Goal: Task Accomplishment & Management: Manage account settings

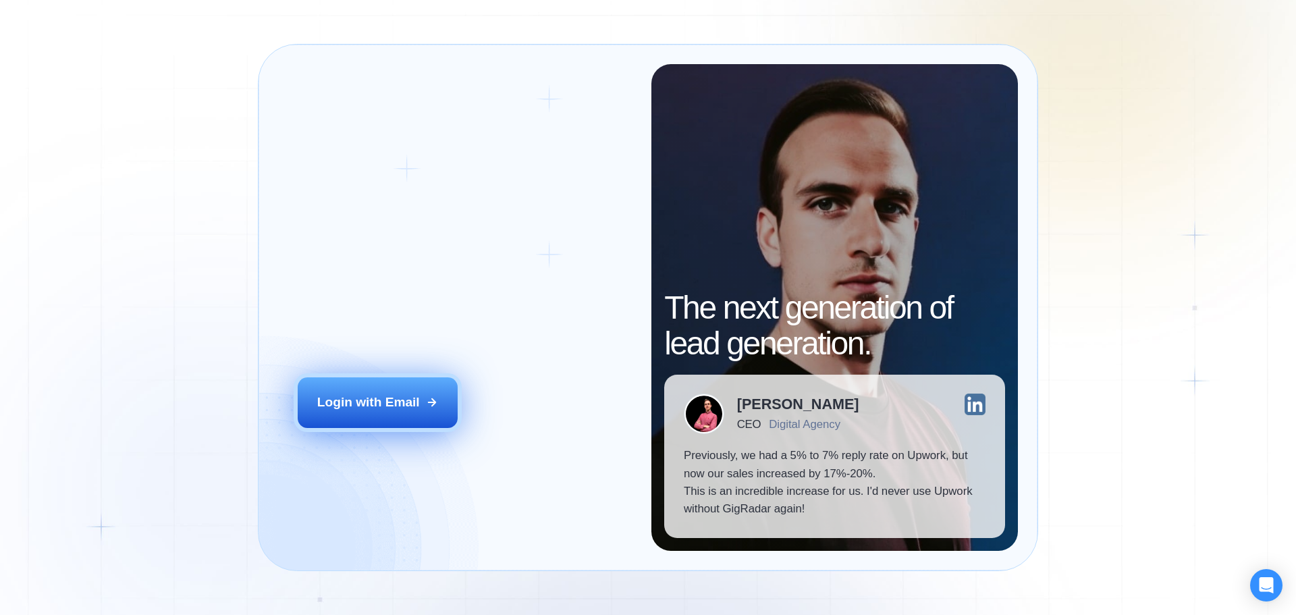
click at [363, 404] on div "Login with Email" at bounding box center [368, 402] width 103 height 18
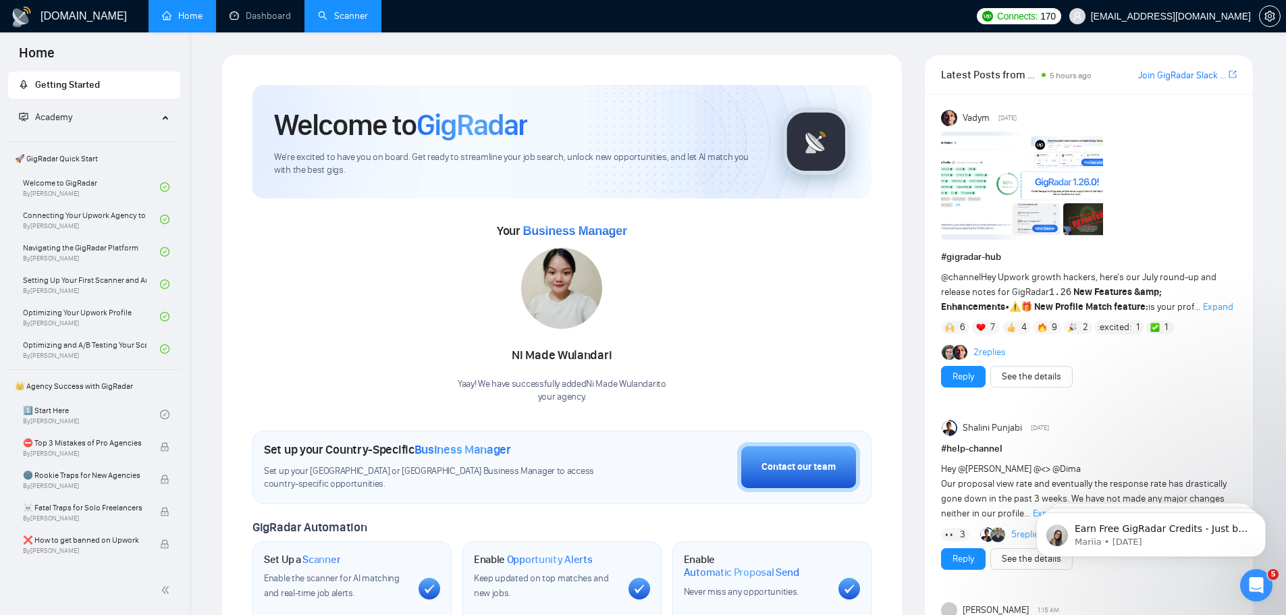
click at [351, 22] on link "Scanner" at bounding box center [343, 15] width 50 height 11
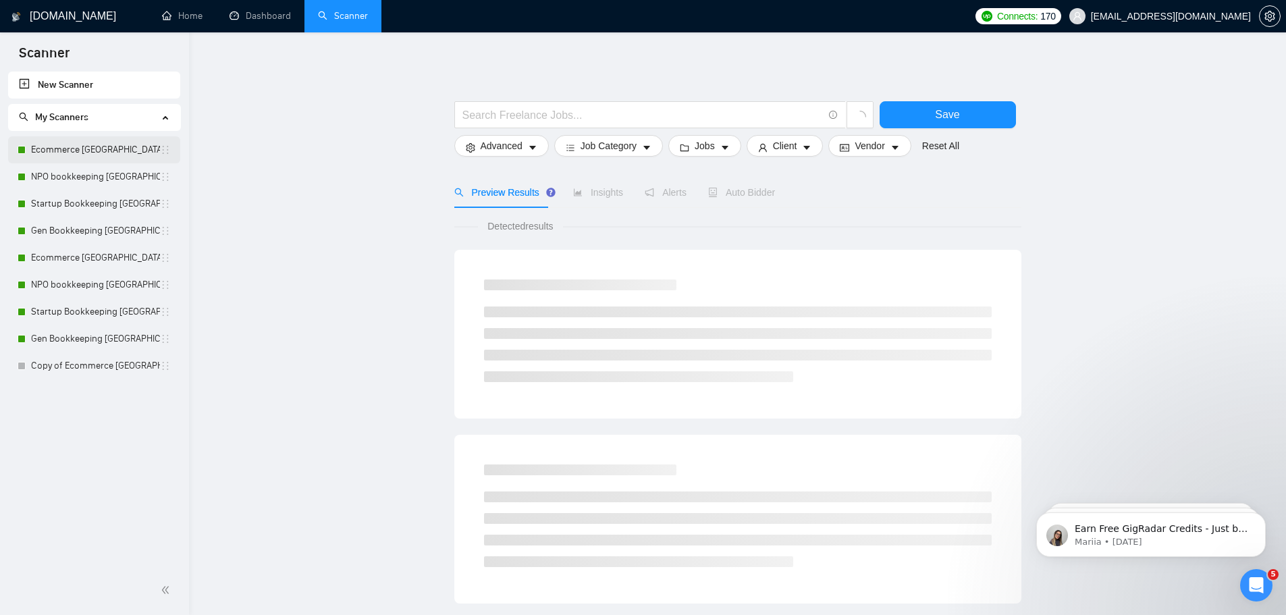
click at [74, 142] on link "Ecommerce [GEOGRAPHIC_DATA]" at bounding box center [95, 149] width 129 height 27
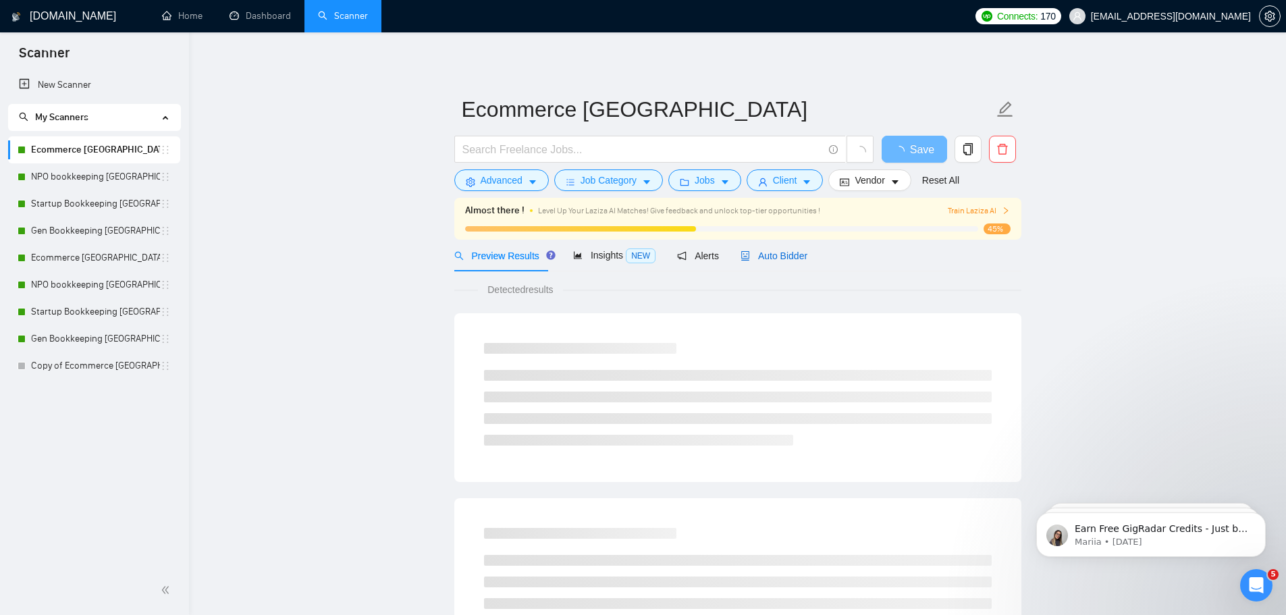
click at [769, 260] on span "Auto Bidder" at bounding box center [773, 255] width 67 height 11
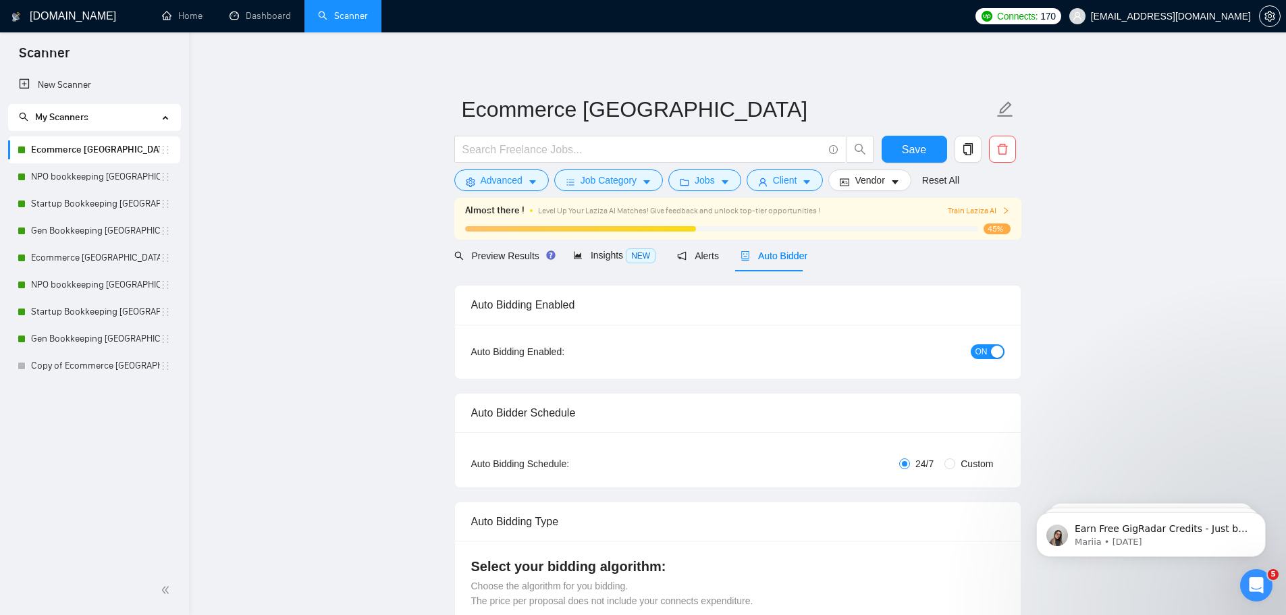
checkbox input "true"
click at [991, 356] on div "button" at bounding box center [997, 352] width 12 height 12
click at [88, 178] on link "NPO bookkeeping [GEOGRAPHIC_DATA]" at bounding box center [95, 176] width 129 height 27
click at [886, 144] on button "Save" at bounding box center [913, 149] width 65 height 27
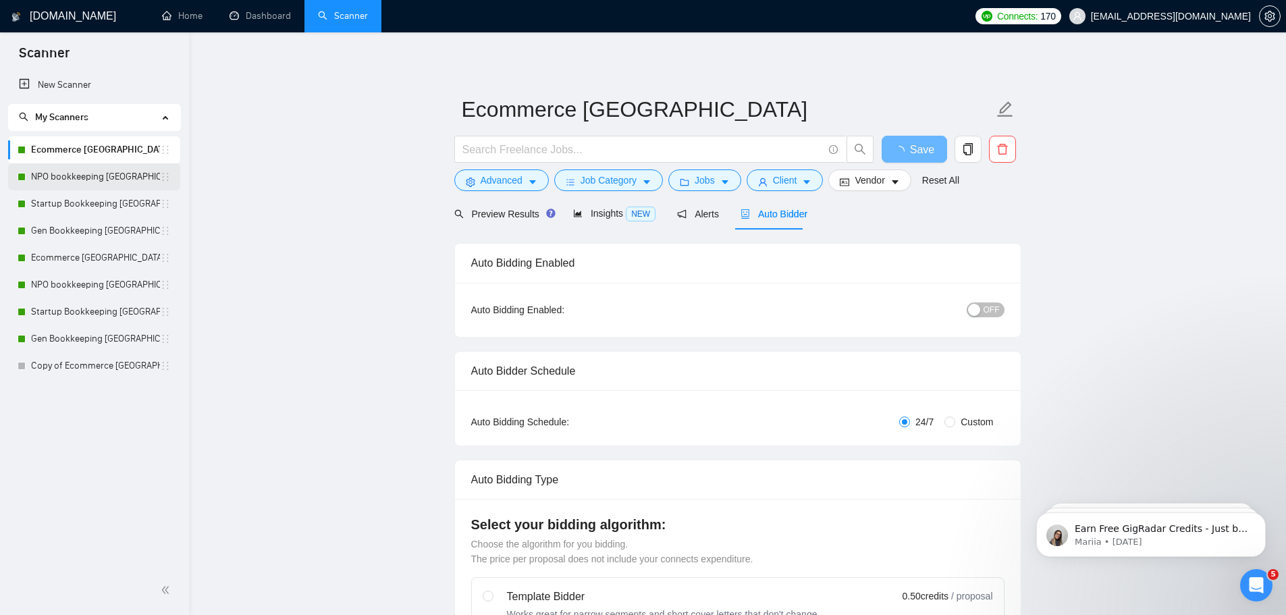
click at [66, 180] on link "NPO bookkeeping [GEOGRAPHIC_DATA]" at bounding box center [95, 176] width 129 height 27
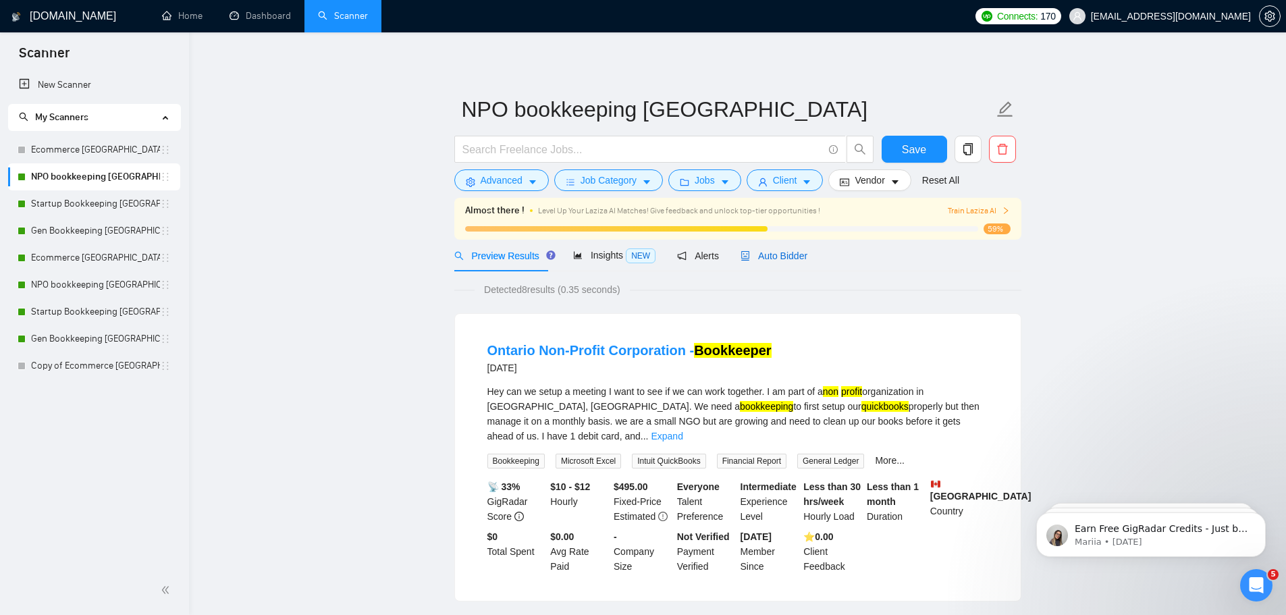
click at [792, 259] on span "Auto Bidder" at bounding box center [773, 255] width 67 height 11
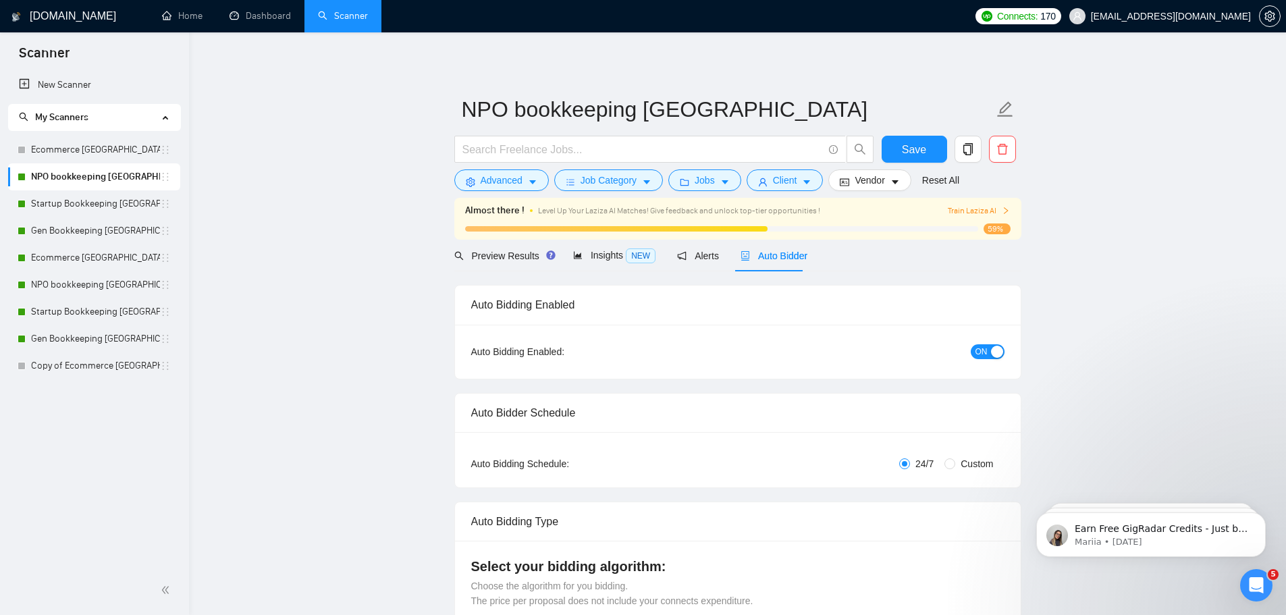
click at [988, 354] on button "ON" at bounding box center [988, 351] width 34 height 15
click at [900, 151] on button "Save" at bounding box center [913, 149] width 65 height 27
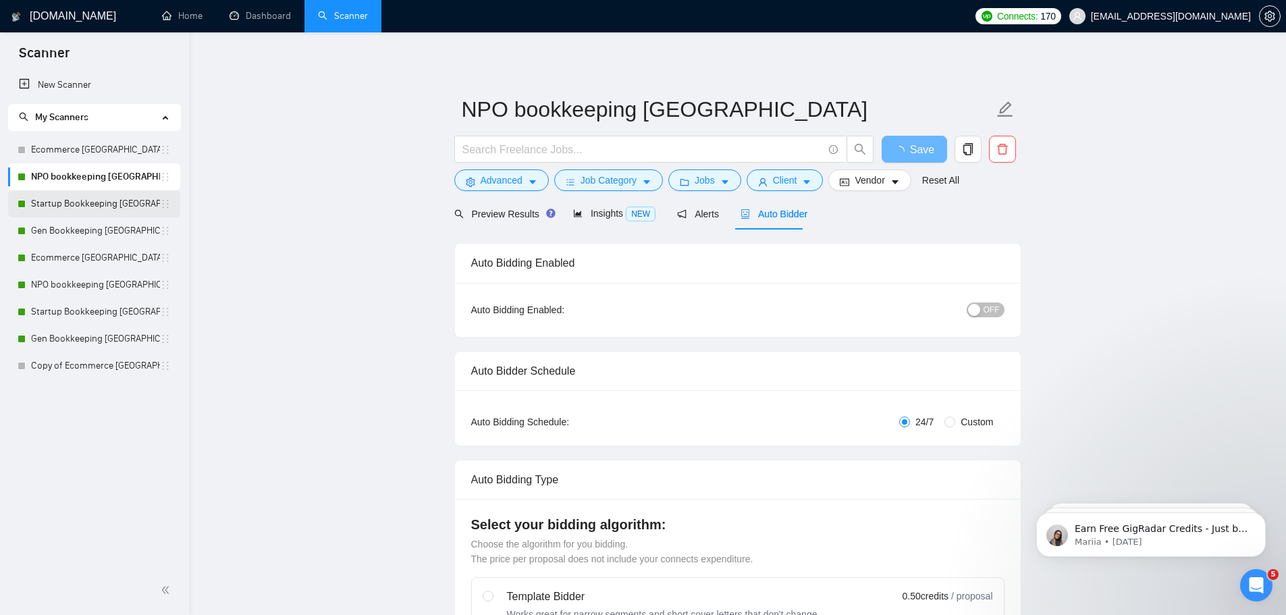
click at [95, 200] on link "Startup Bookkeeping [GEOGRAPHIC_DATA]" at bounding box center [95, 203] width 129 height 27
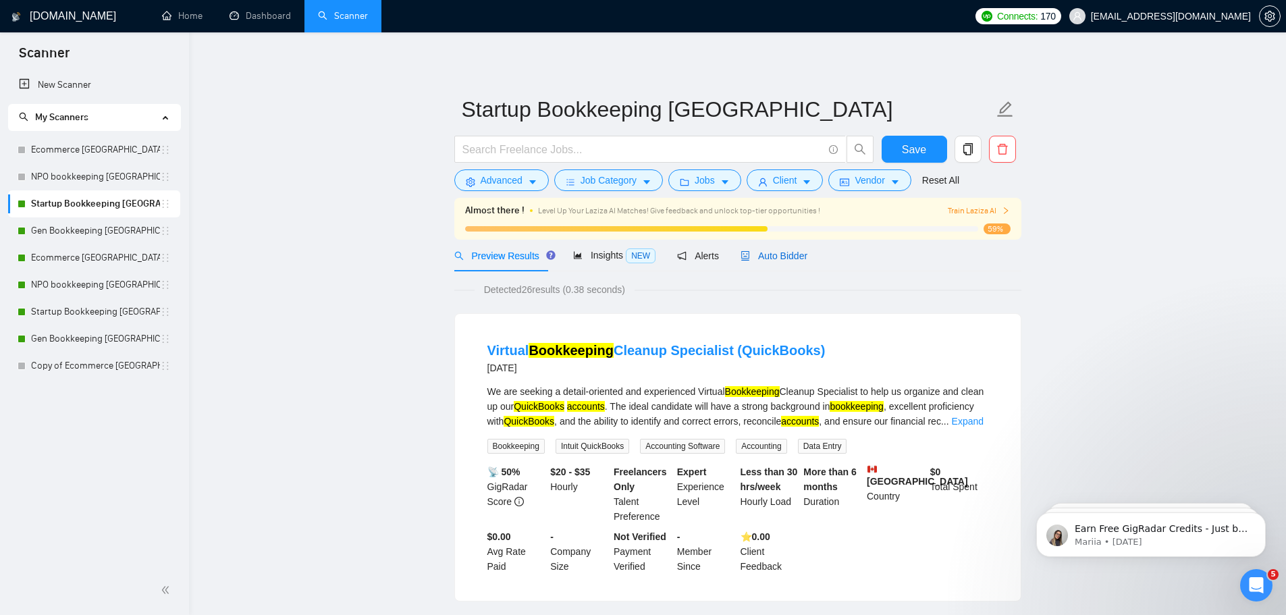
click at [775, 256] on span "Auto Bidder" at bounding box center [773, 255] width 67 height 11
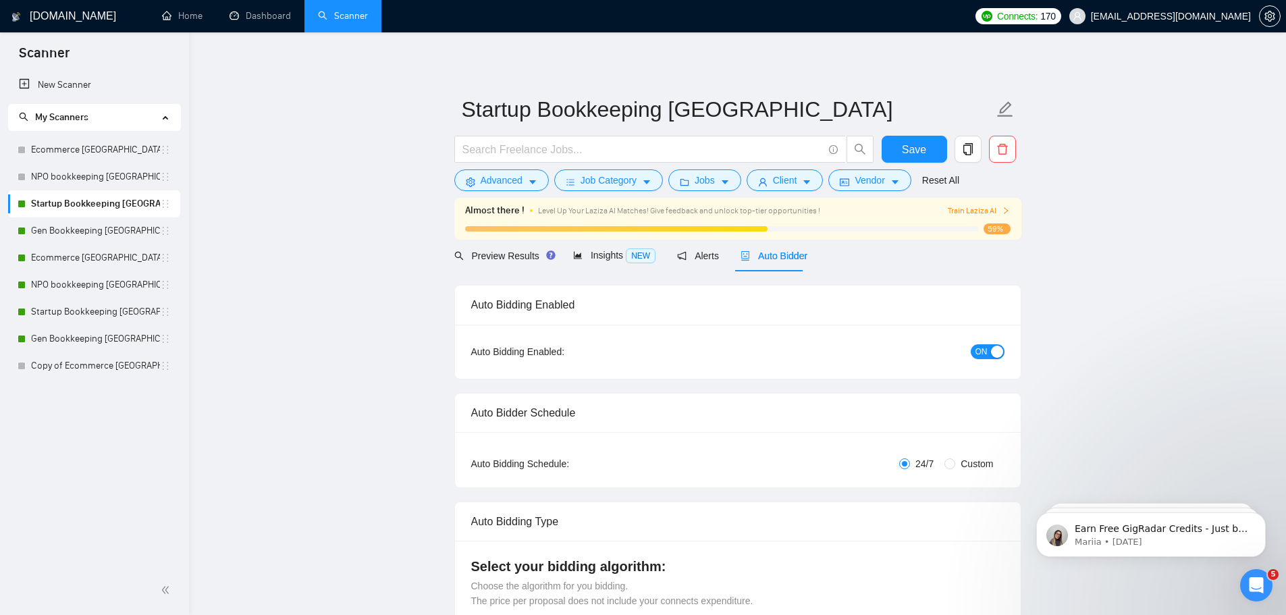
click at [986, 355] on span "ON" at bounding box center [981, 351] width 12 height 15
click at [917, 163] on button "Save" at bounding box center [913, 149] width 65 height 27
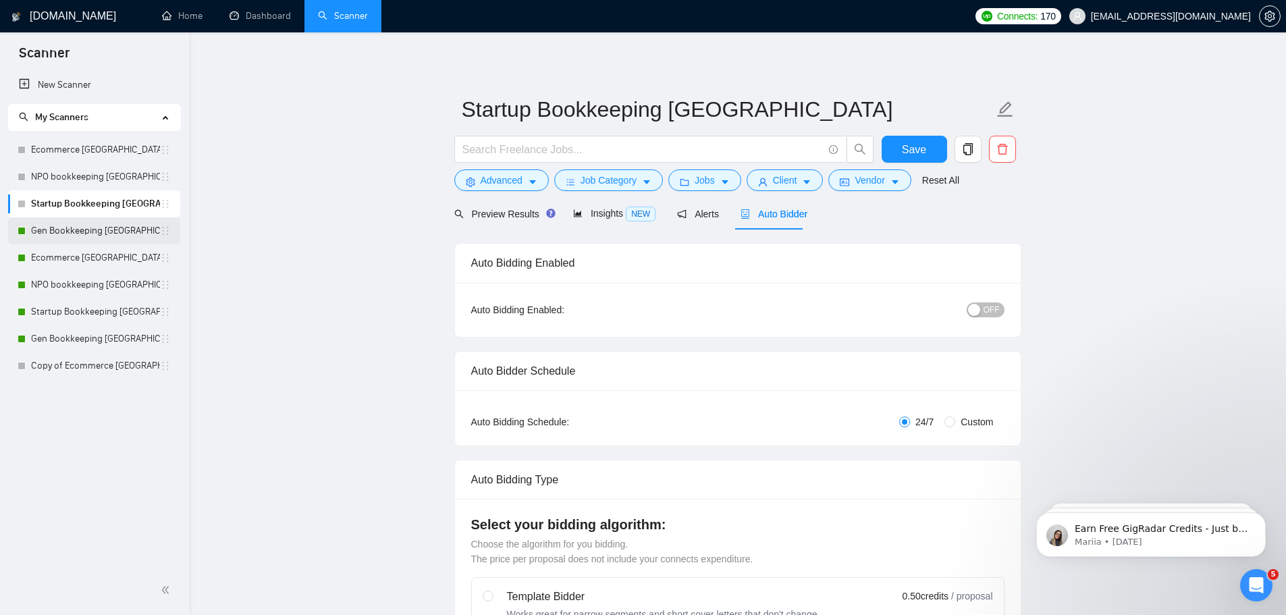
click at [63, 229] on link "Gen Bookkeeping [GEOGRAPHIC_DATA]" at bounding box center [95, 230] width 129 height 27
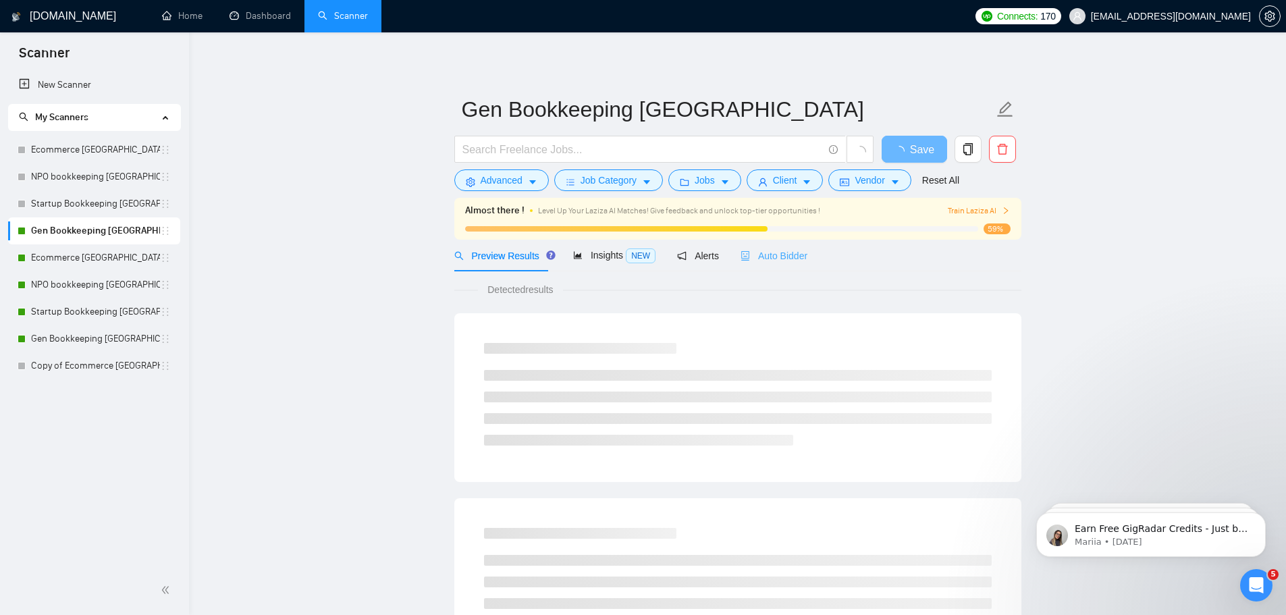
click at [768, 263] on div "Auto Bidder" at bounding box center [773, 256] width 67 height 32
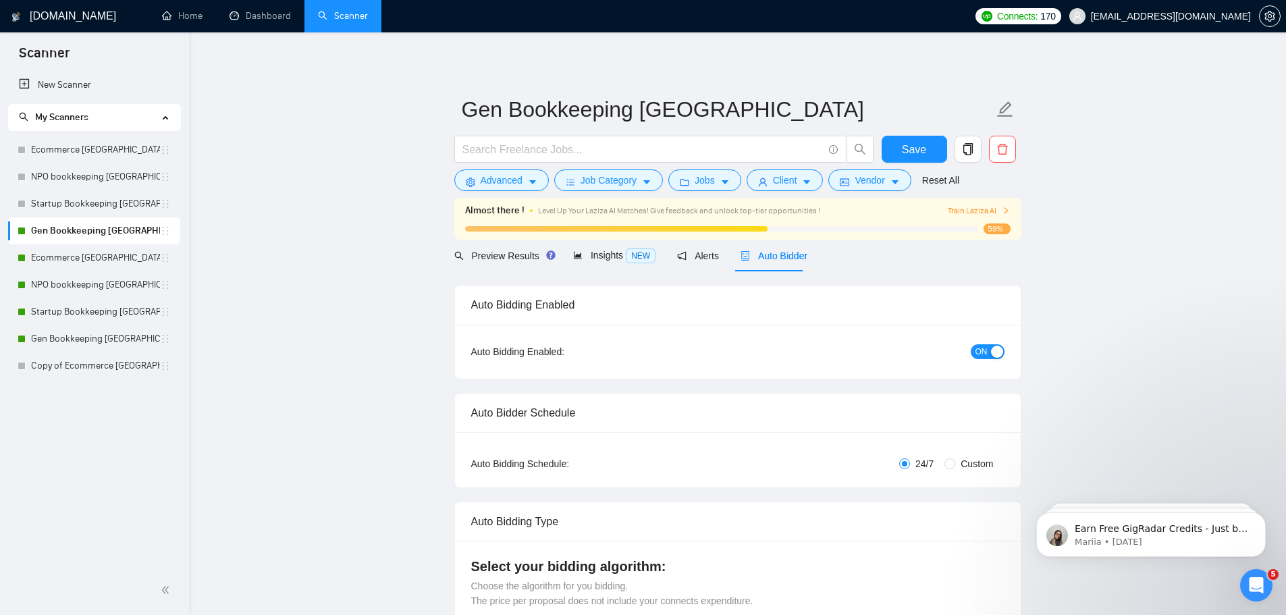
click at [980, 349] on span "ON" at bounding box center [981, 351] width 12 height 15
click at [915, 158] on div "Reset all filters" at bounding box center [936, 154] width 73 height 23
click at [908, 149] on div "Reset all filters" at bounding box center [936, 154] width 73 height 23
click at [896, 142] on button "Save" at bounding box center [913, 149] width 65 height 27
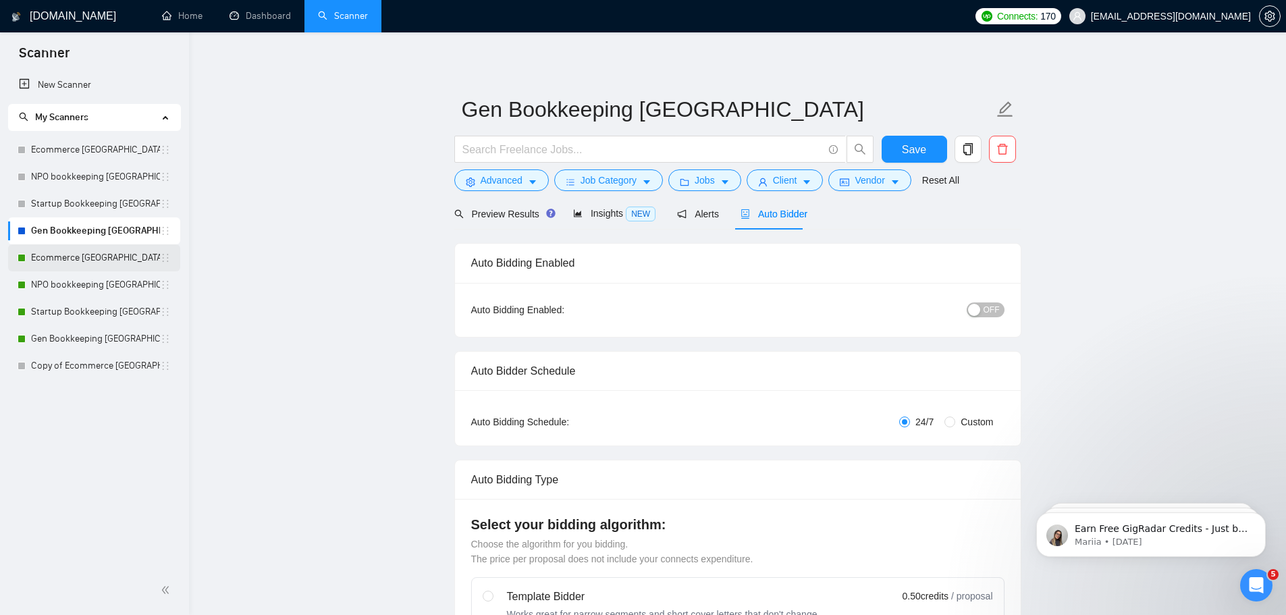
click at [127, 261] on link "Ecommerce [GEOGRAPHIC_DATA]" at bounding box center [95, 257] width 129 height 27
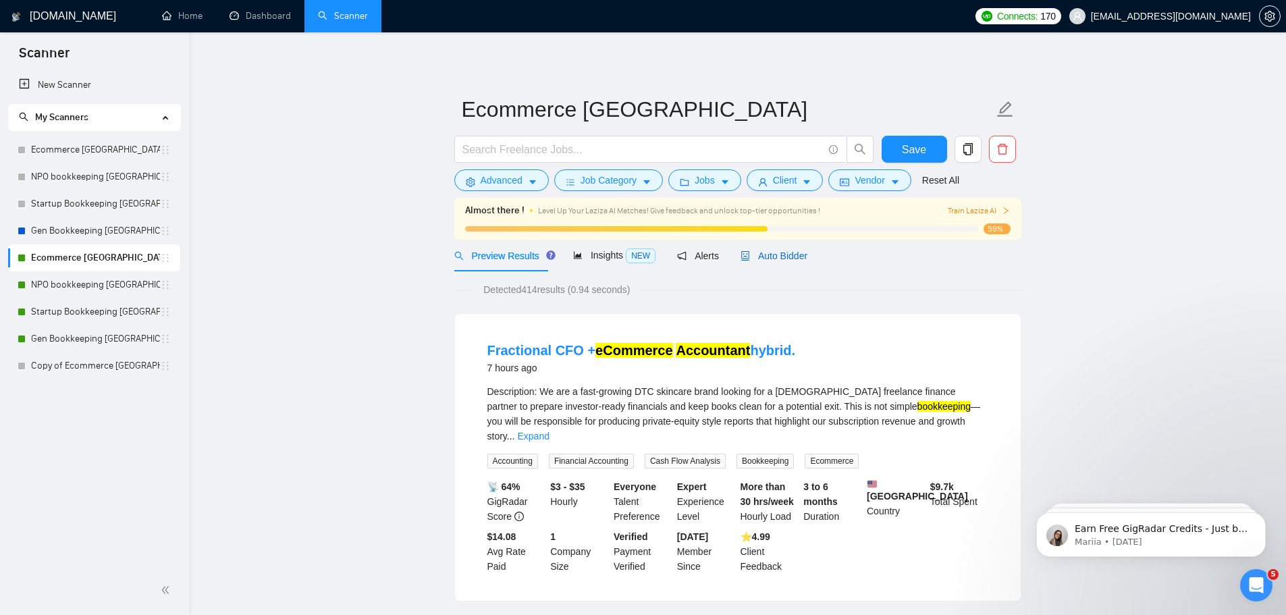
click at [783, 251] on span "Auto Bidder" at bounding box center [773, 255] width 67 height 11
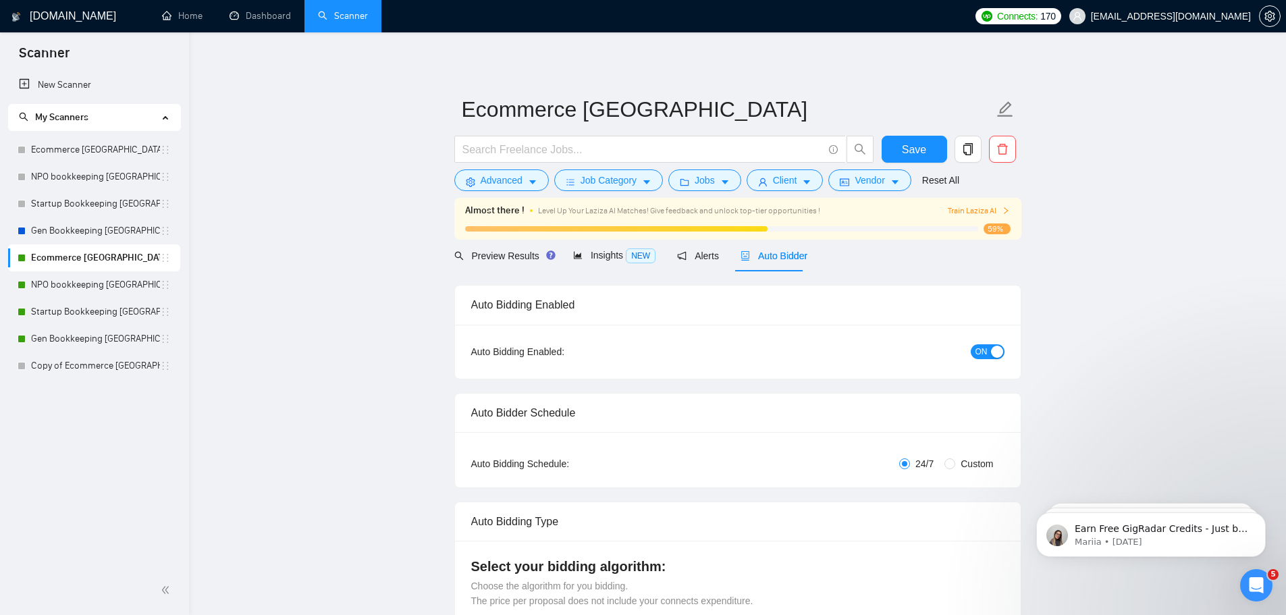
click at [996, 352] on div "button" at bounding box center [997, 352] width 12 height 12
click at [909, 158] on button "Save" at bounding box center [913, 149] width 65 height 27
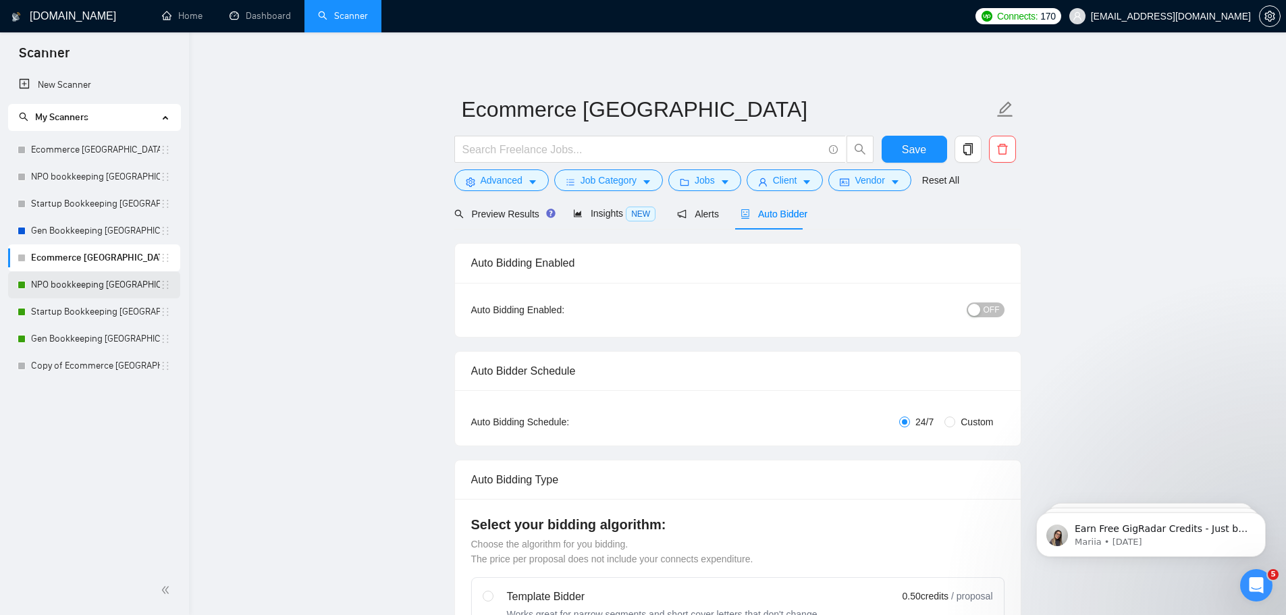
click at [84, 281] on link "NPO bookkeeping [GEOGRAPHIC_DATA]" at bounding box center [95, 284] width 129 height 27
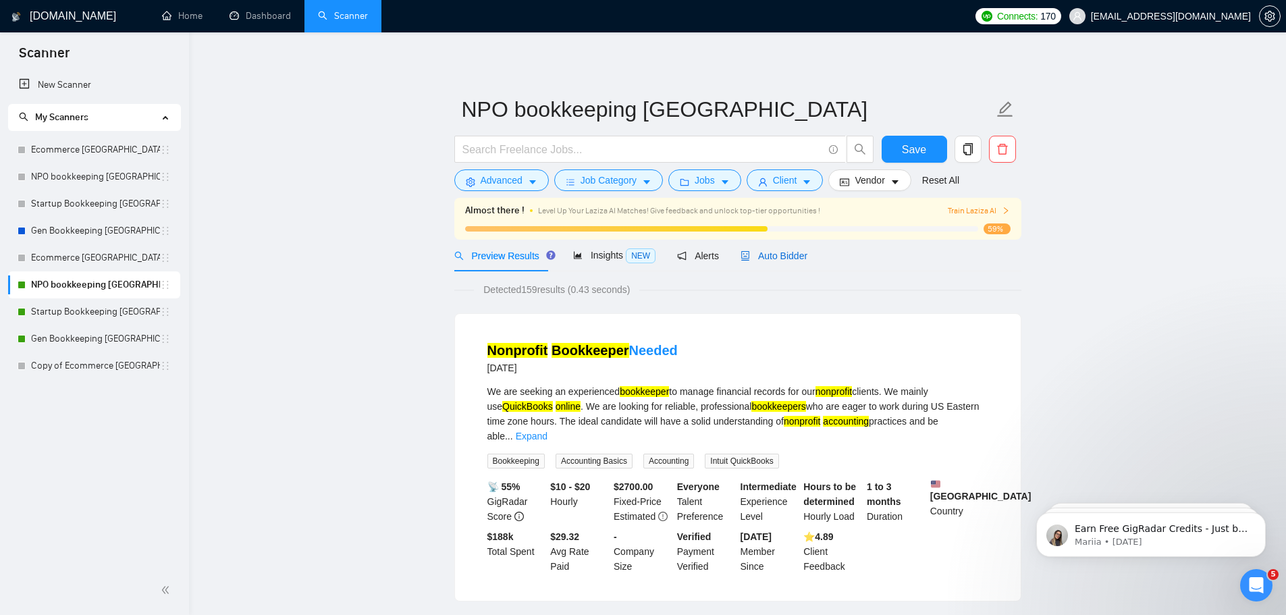
click at [765, 259] on span "Auto Bidder" at bounding box center [773, 255] width 67 height 11
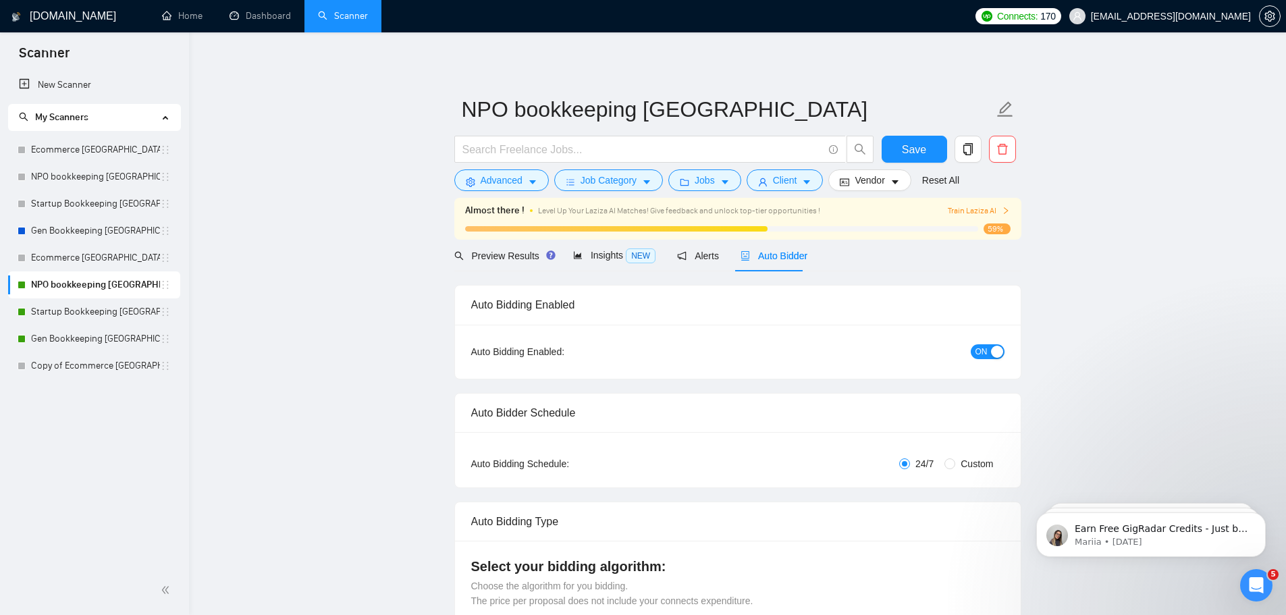
checkbox input "true"
click at [981, 354] on span "ON" at bounding box center [981, 351] width 12 height 15
click at [923, 146] on span "Save" at bounding box center [914, 149] width 24 height 17
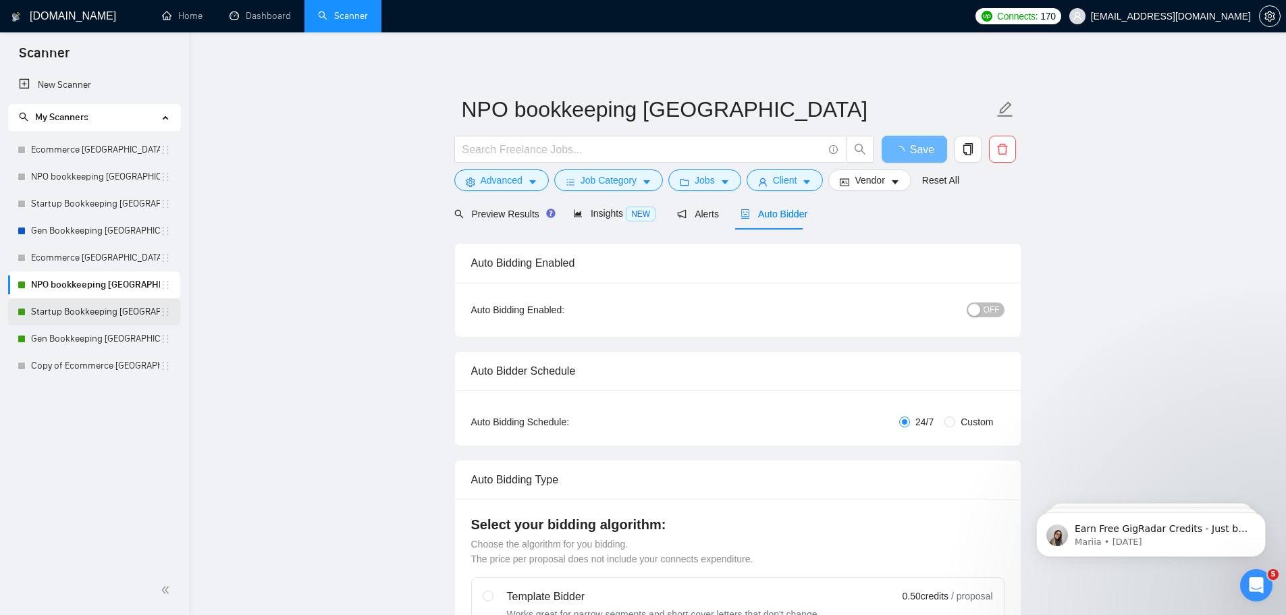
click at [94, 315] on link "Startup Bookkeeping [GEOGRAPHIC_DATA]" at bounding box center [95, 311] width 129 height 27
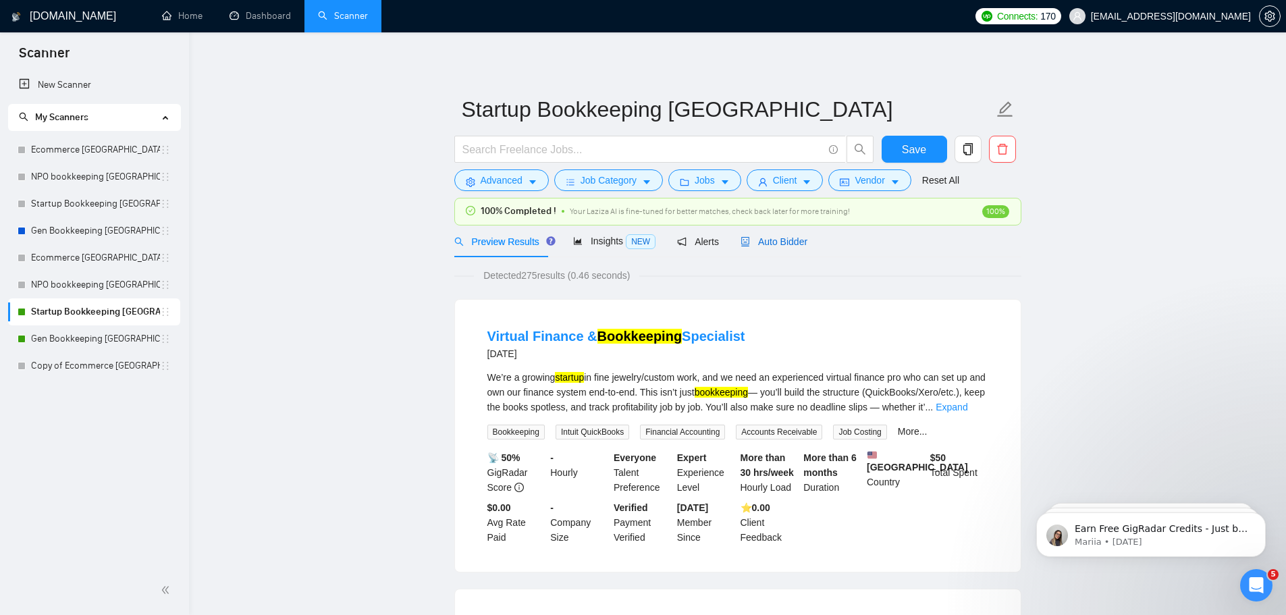
click at [761, 244] on span "Auto Bidder" at bounding box center [773, 241] width 67 height 11
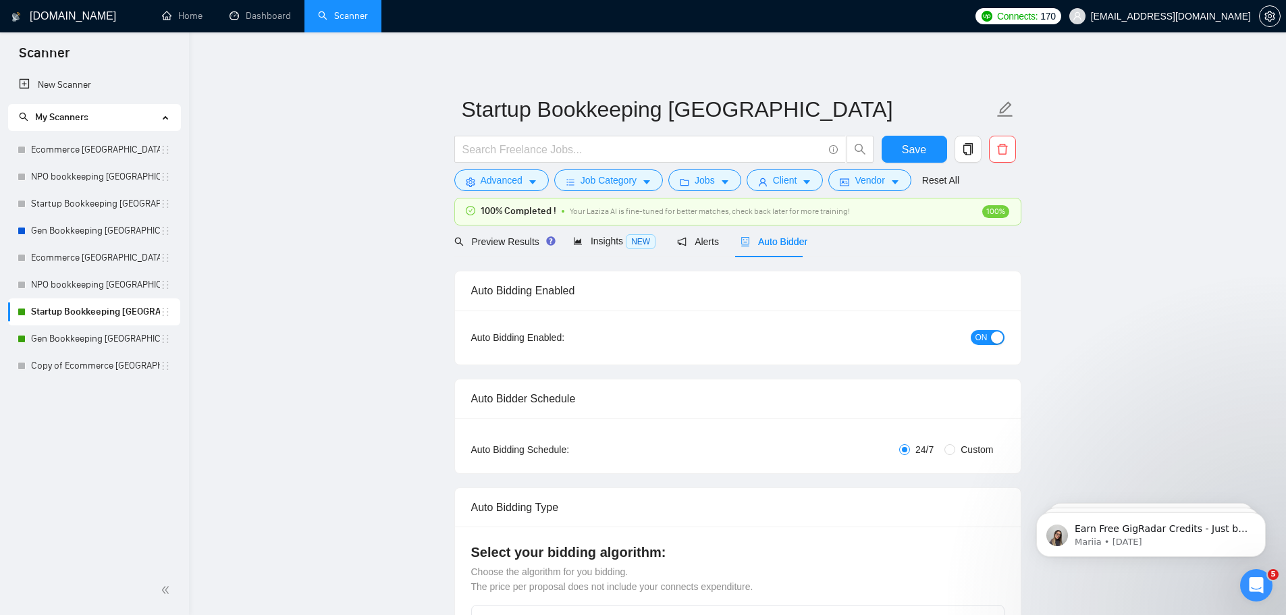
click at [985, 335] on span "ON" at bounding box center [981, 337] width 12 height 15
click at [917, 144] on span "Save" at bounding box center [914, 149] width 24 height 17
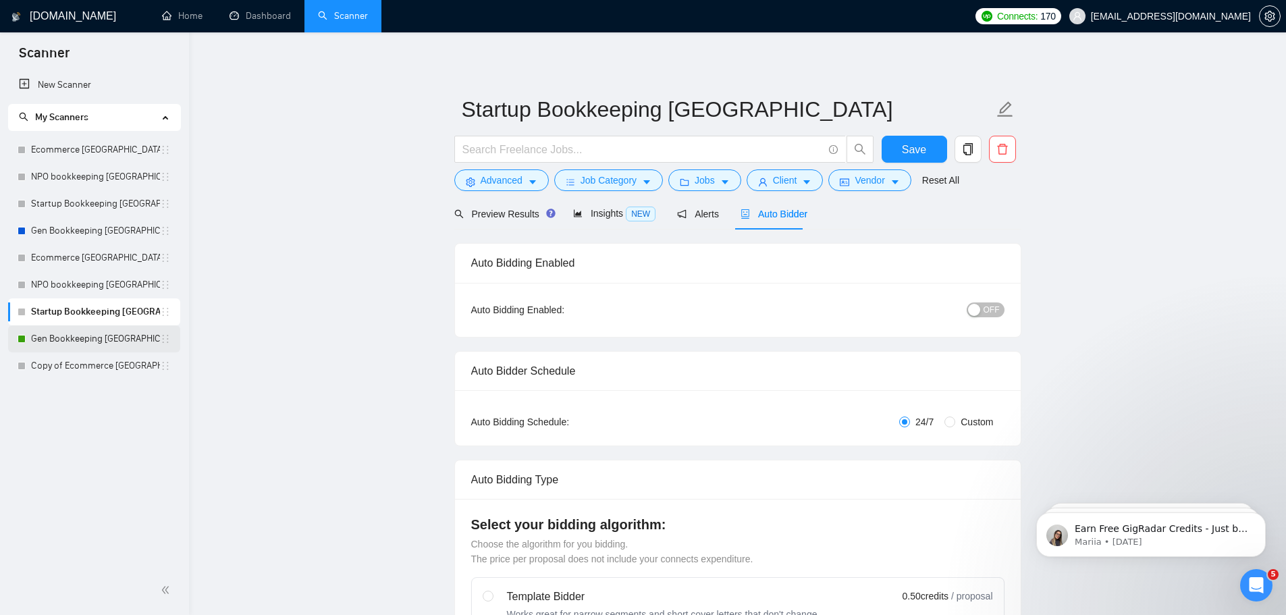
click at [83, 337] on link "Gen Bookkeeping [GEOGRAPHIC_DATA]" at bounding box center [95, 338] width 129 height 27
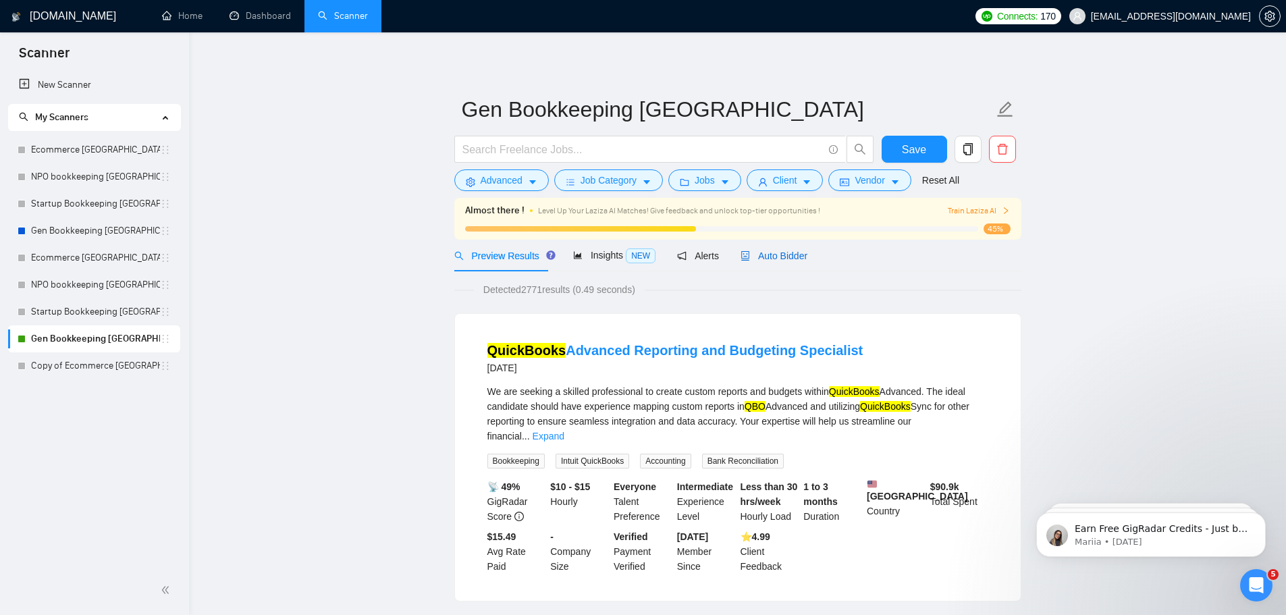
click at [751, 261] on span "Auto Bidder" at bounding box center [773, 255] width 67 height 11
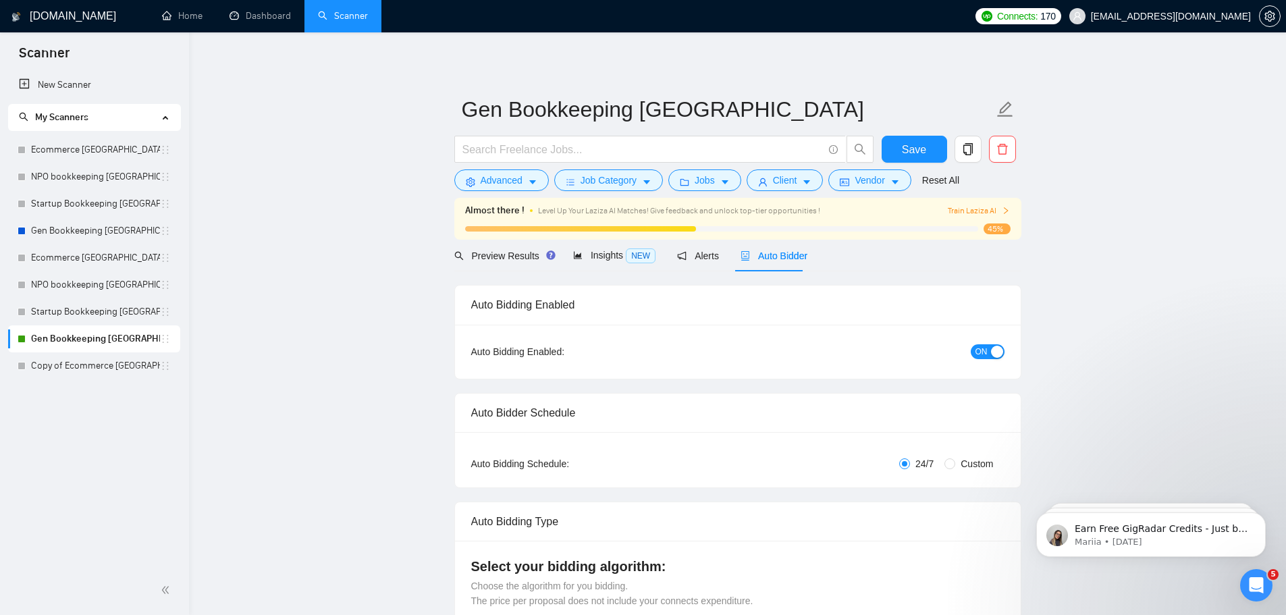
click at [985, 350] on span "ON" at bounding box center [981, 351] width 12 height 15
click at [919, 157] on span "Save" at bounding box center [914, 149] width 24 height 17
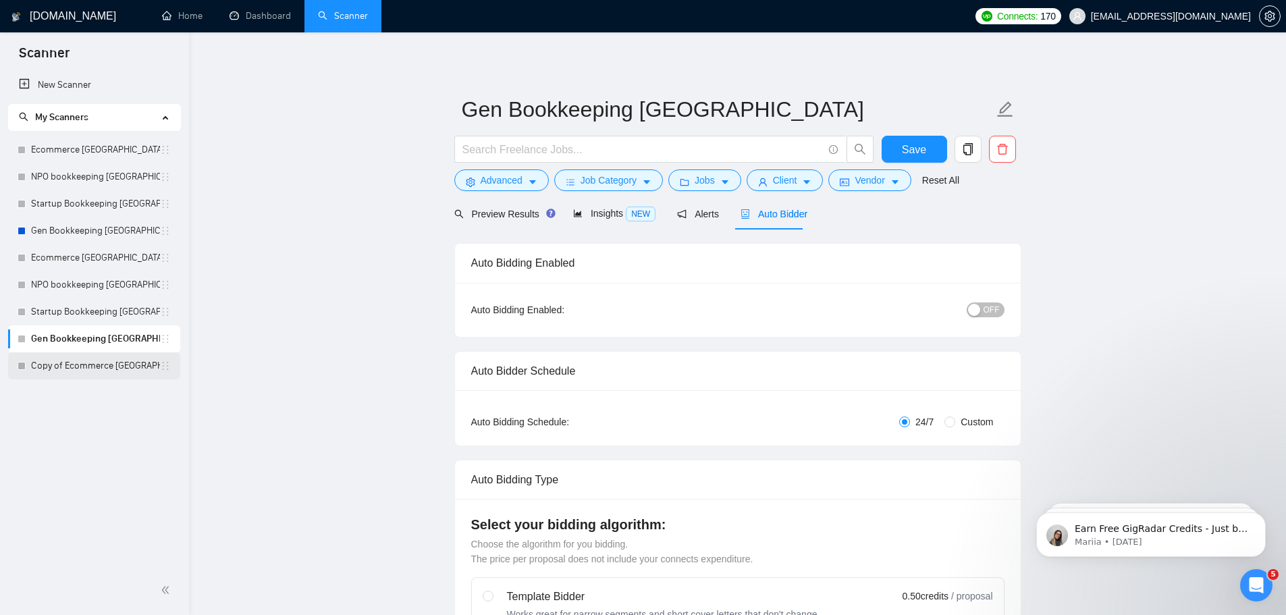
click at [86, 366] on link "Copy of Ecommerce [GEOGRAPHIC_DATA]" at bounding box center [95, 365] width 129 height 27
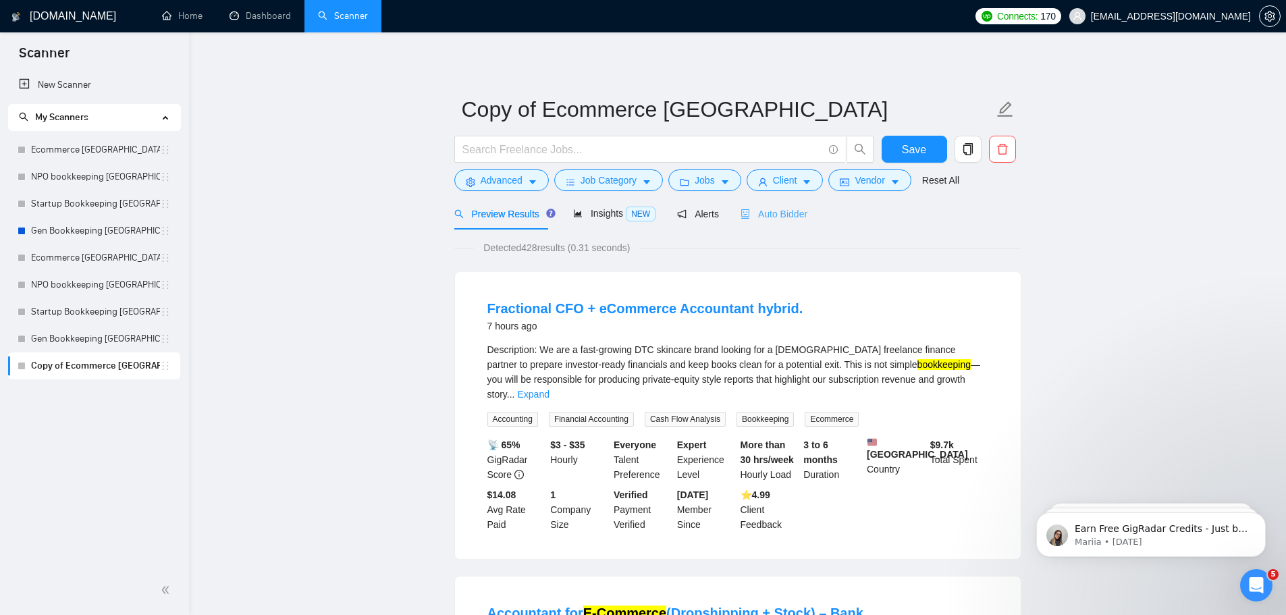
click at [764, 221] on div "Auto Bidder" at bounding box center [773, 214] width 67 height 32
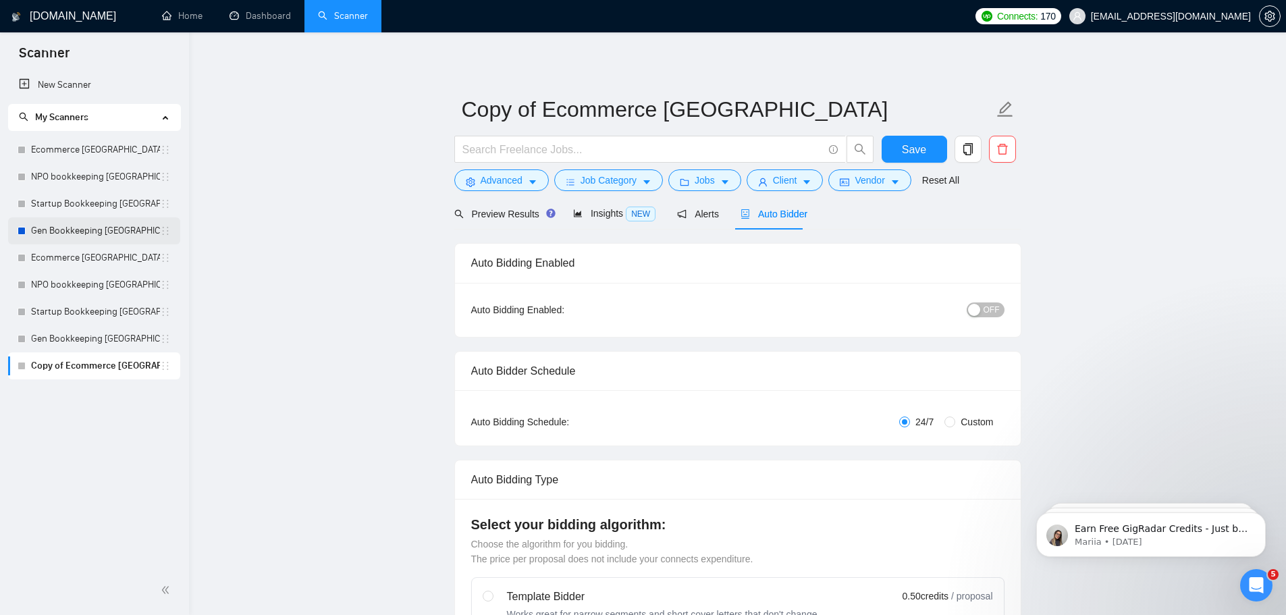
click at [94, 229] on link "Gen Bookkeeping [GEOGRAPHIC_DATA]" at bounding box center [95, 230] width 129 height 27
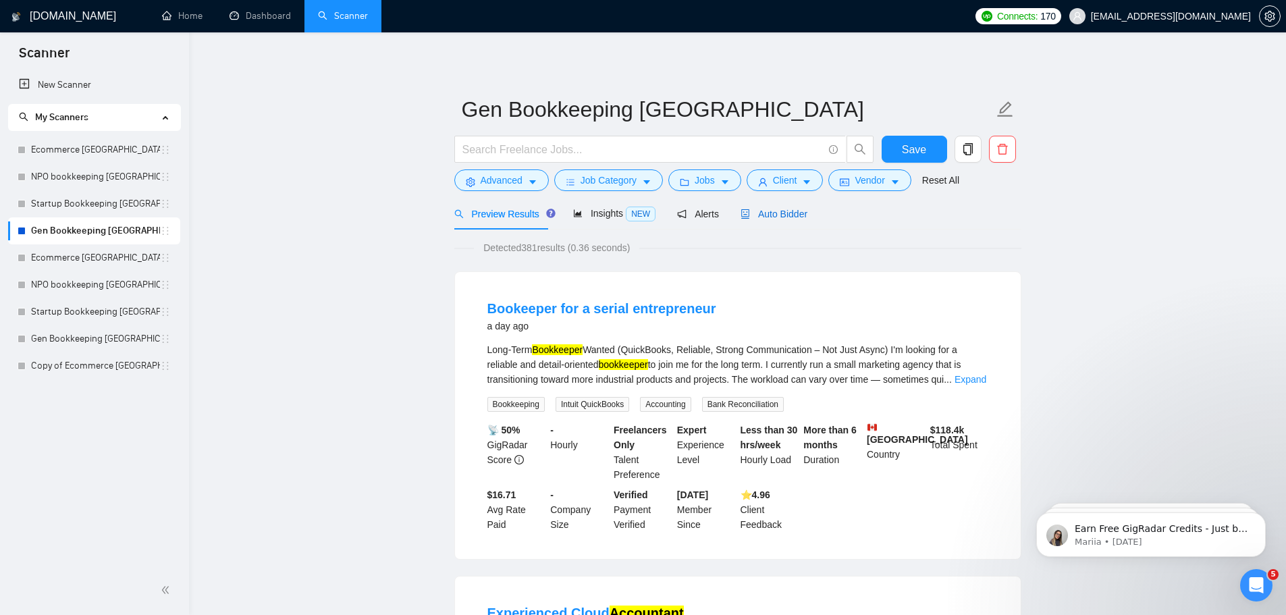
click at [758, 220] on div "Auto Bidder" at bounding box center [773, 214] width 67 height 15
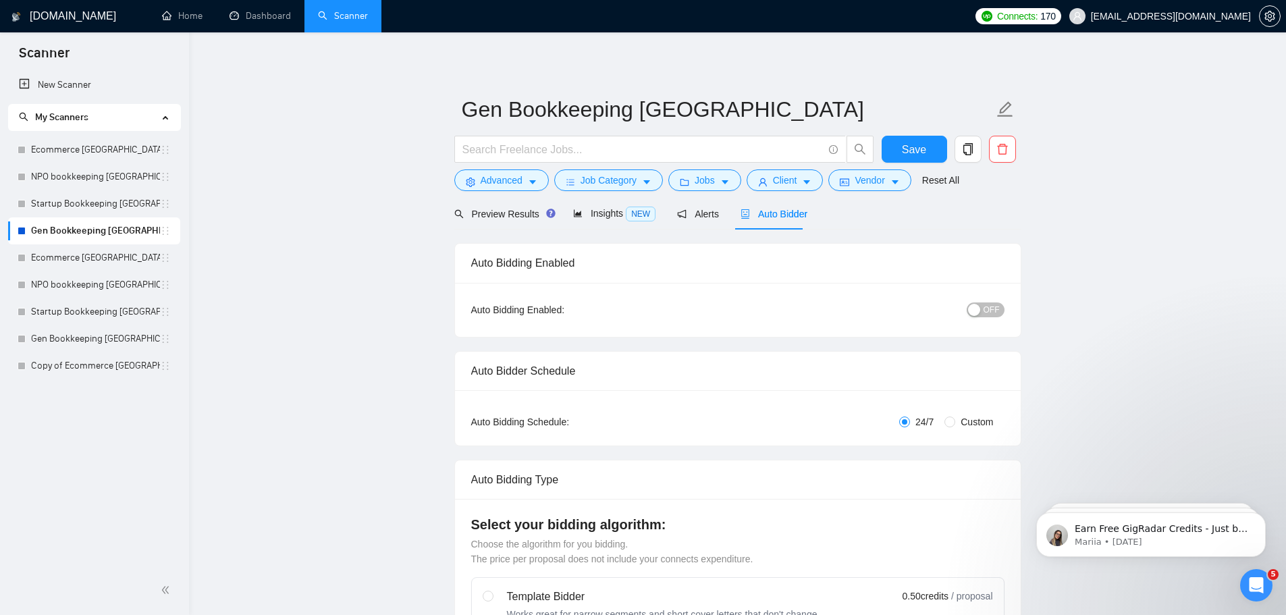
checkbox input "true"
click at [904, 153] on span "Save" at bounding box center [914, 149] width 24 height 17
click at [1269, 14] on icon "setting" at bounding box center [1269, 16] width 10 height 11
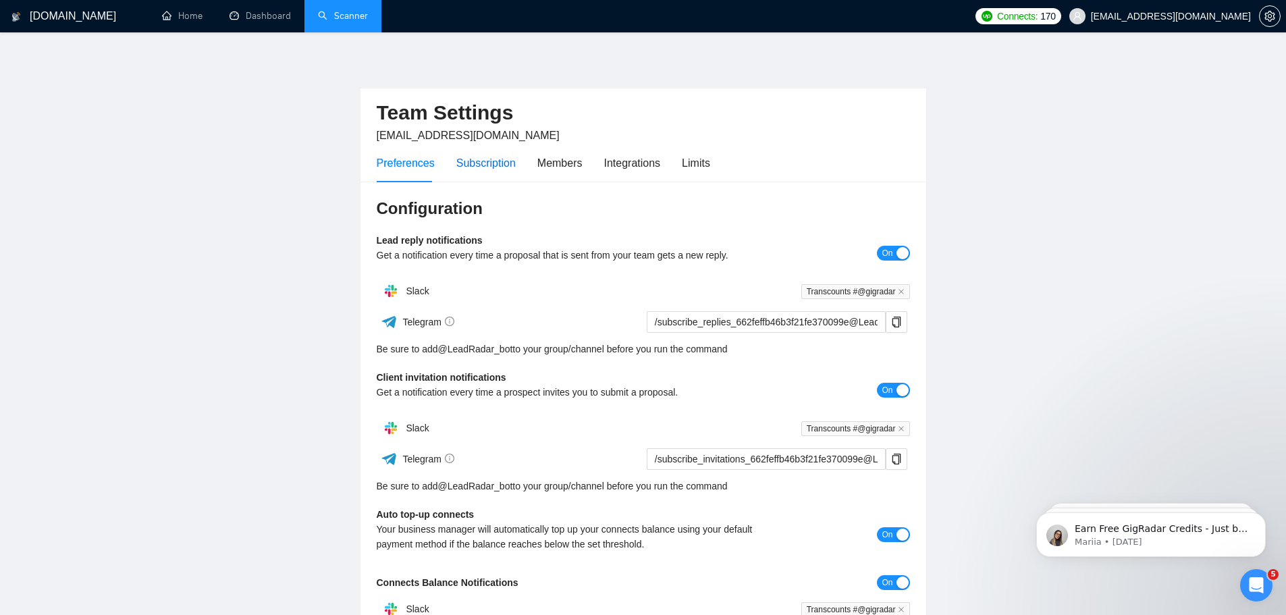
click at [499, 161] on div "Subscription" at bounding box center [485, 163] width 59 height 17
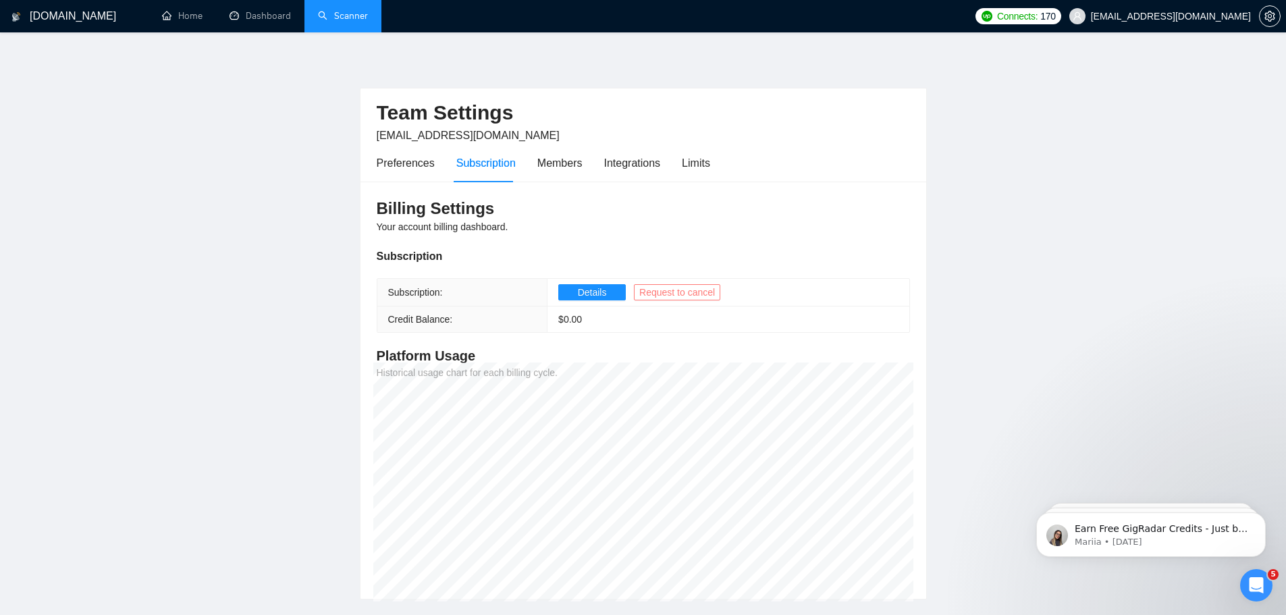
click at [666, 290] on span "Request to cancel" at bounding box center [677, 292] width 76 height 15
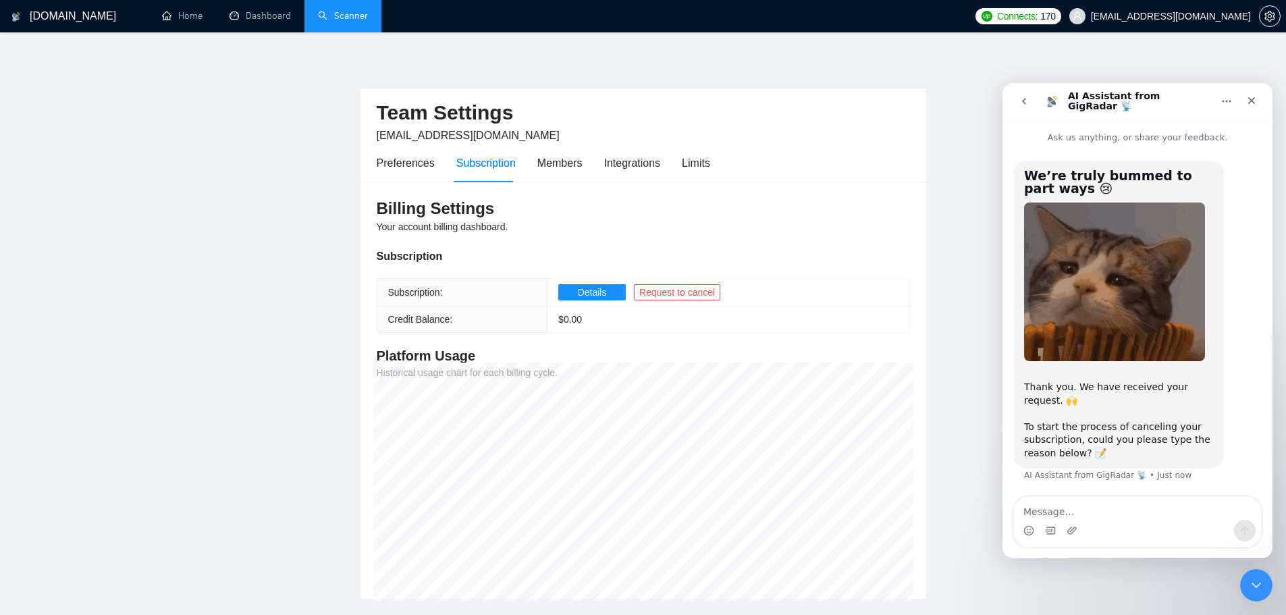
scroll to position [88, 0]
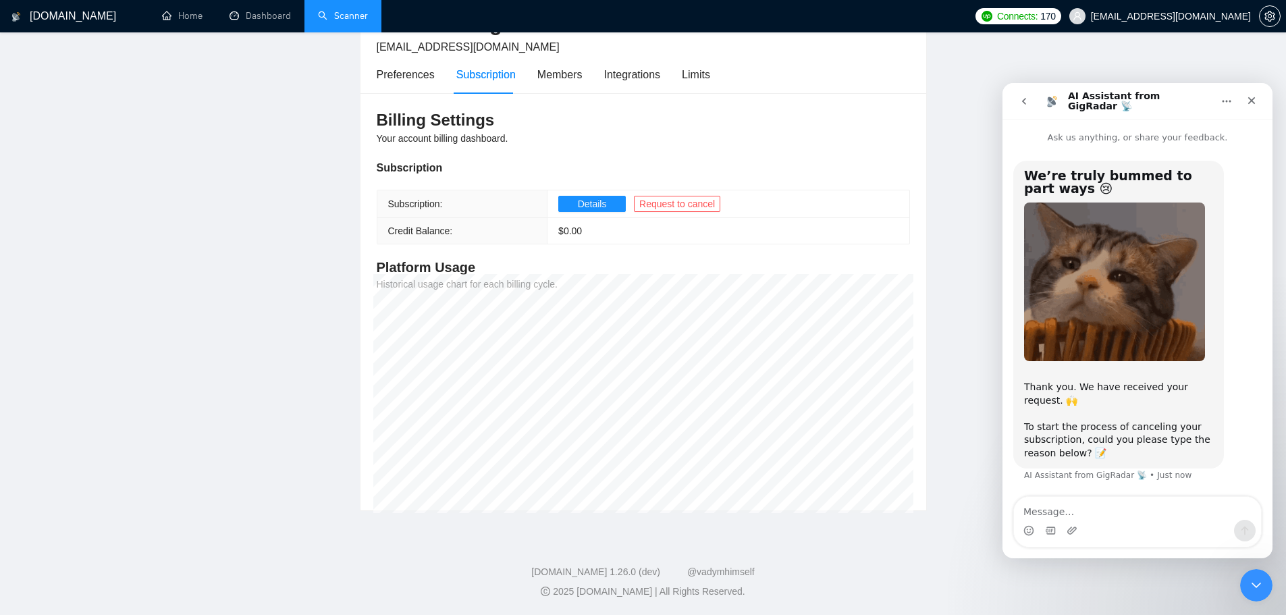
click at [1075, 505] on textarea "Message…" at bounding box center [1137, 508] width 247 height 23
click at [1089, 511] on textarea "Message…" at bounding box center [1137, 508] width 247 height 23
type textarea "cancel my subscription."
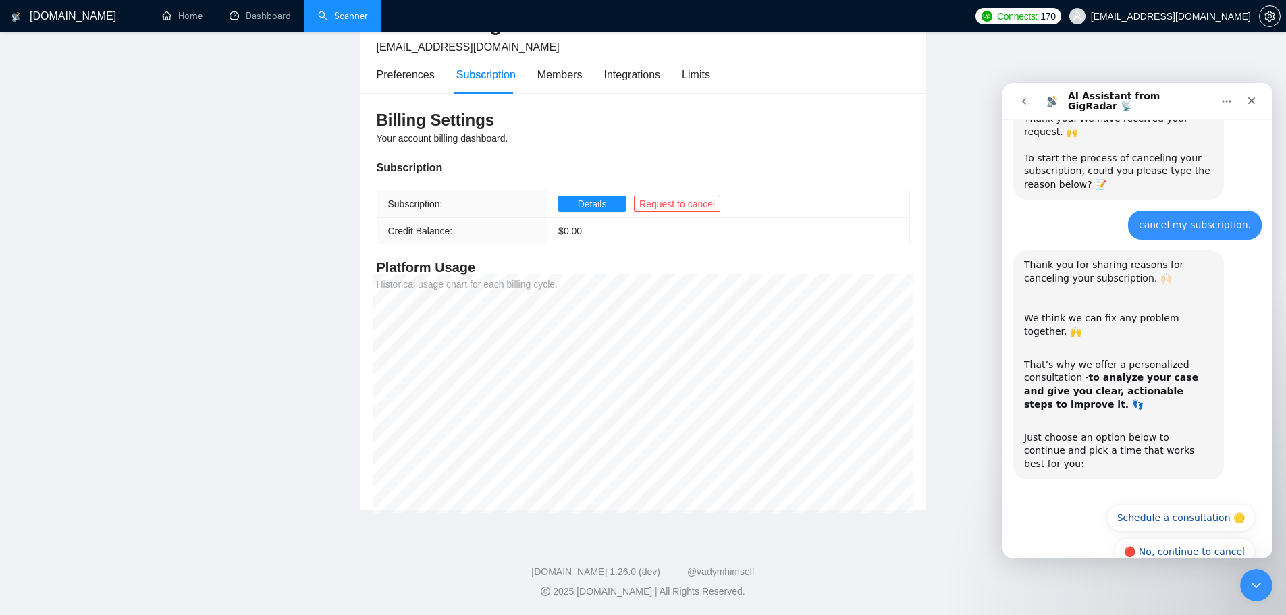
scroll to position [271, 0]
click at [1170, 536] on button "🔴 No, continue to cancel" at bounding box center [1184, 549] width 141 height 27
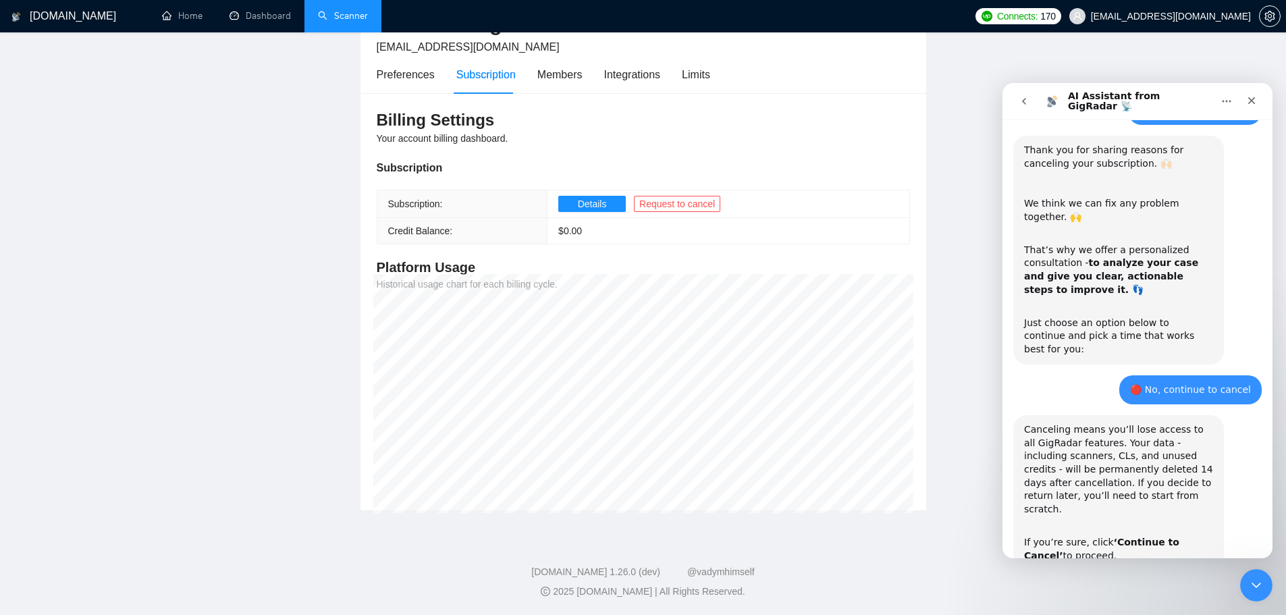
scroll to position [431, 0]
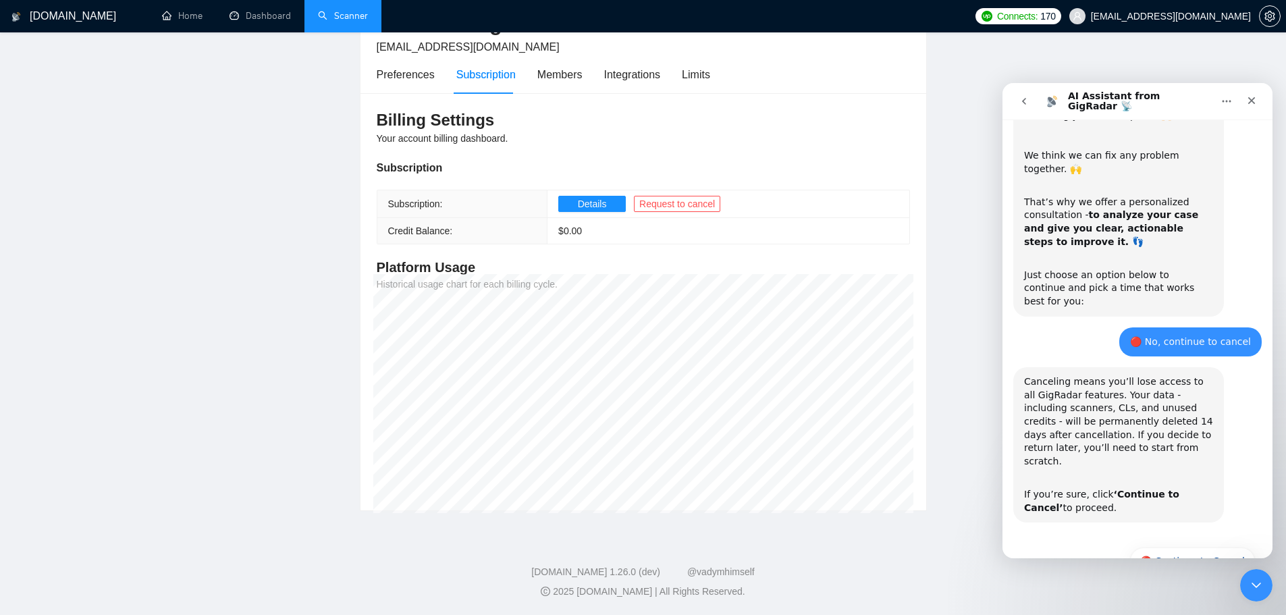
drag, startPoint x: 1058, startPoint y: 355, endPoint x: 1191, endPoint y: 462, distance: 169.9
click at [1191, 462] on div "Canceling means you’ll lose access to all GigRadar features. Your data - includ…" at bounding box center [1118, 444] width 189 height 139
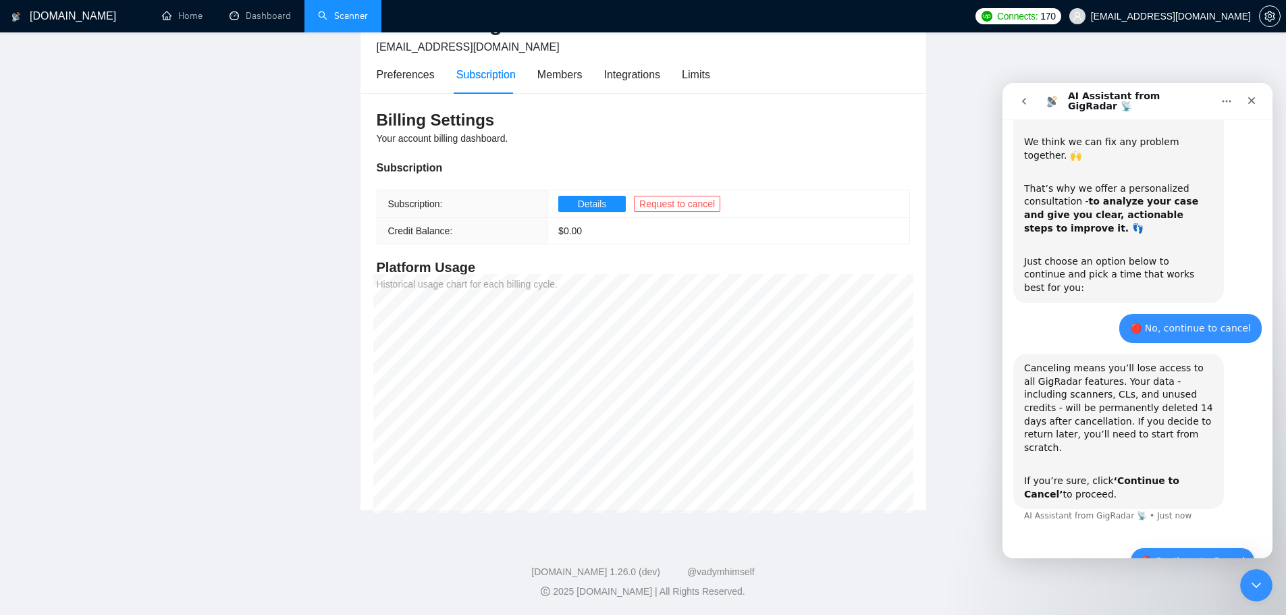
click at [1187, 547] on button "🔴 Continue to Cancel" at bounding box center [1192, 560] width 125 height 27
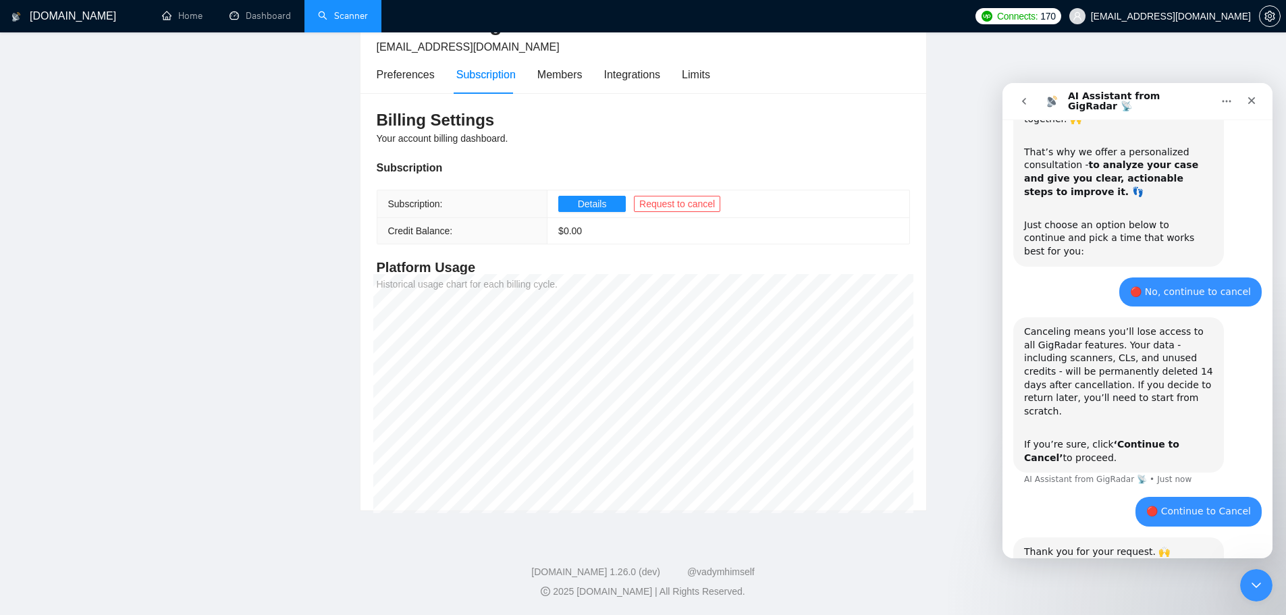
scroll to position [544, 0]
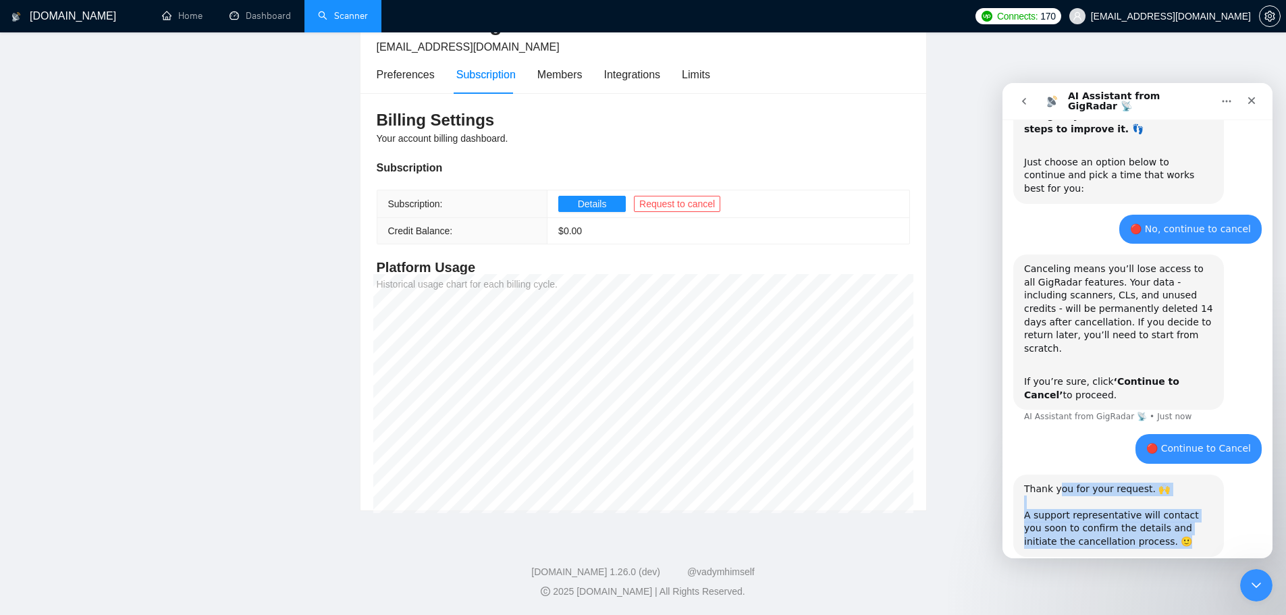
drag, startPoint x: 1058, startPoint y: 444, endPoint x: 1137, endPoint y: 501, distance: 97.8
click at [1140, 499] on div "Thank you for your request. 🙌 ​ A support representative will contact you soon …" at bounding box center [1118, 516] width 189 height 66
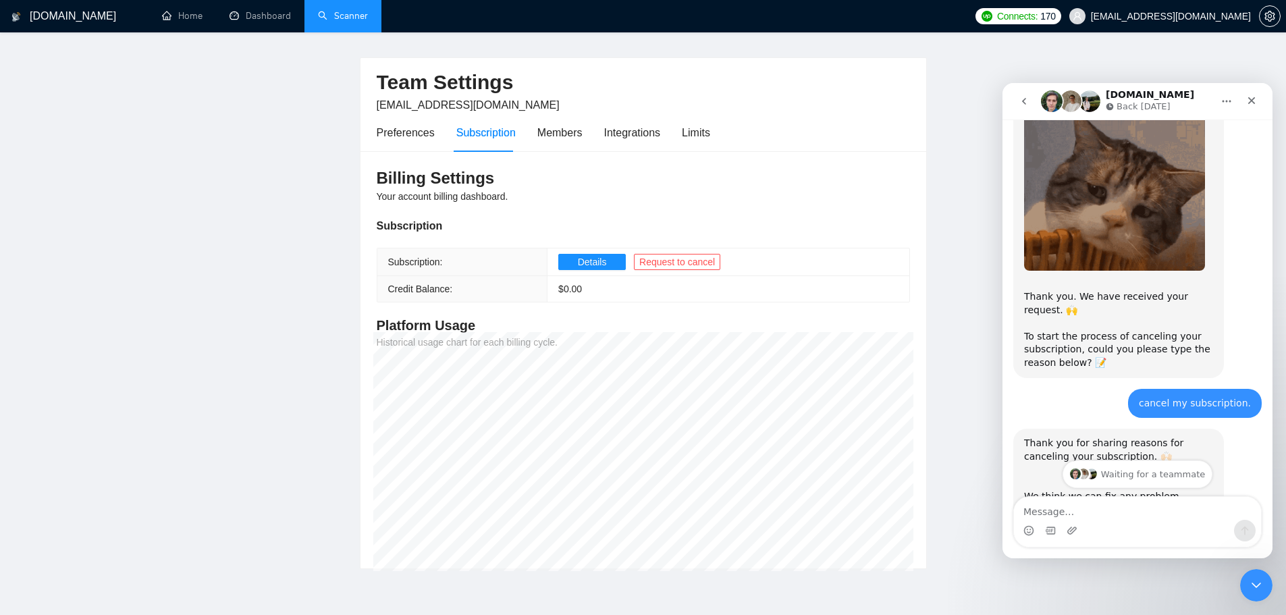
scroll to position [0, 0]
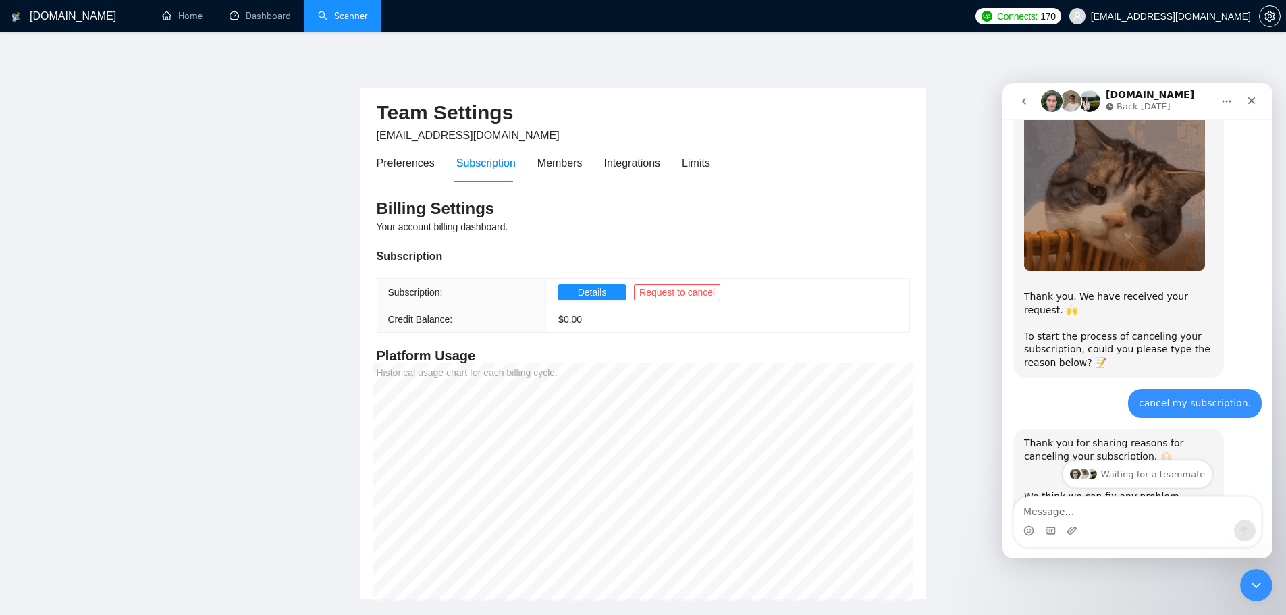
click at [335, 17] on link "Scanner" at bounding box center [343, 15] width 50 height 11
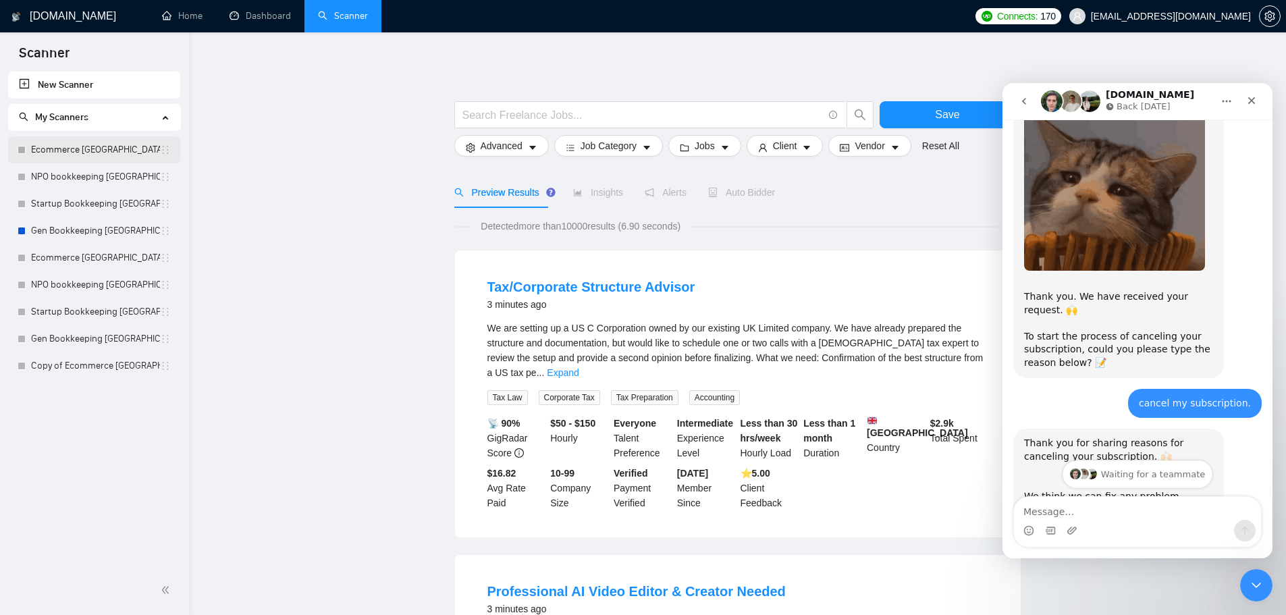
click at [96, 151] on link "Ecommerce [GEOGRAPHIC_DATA]" at bounding box center [95, 149] width 129 height 27
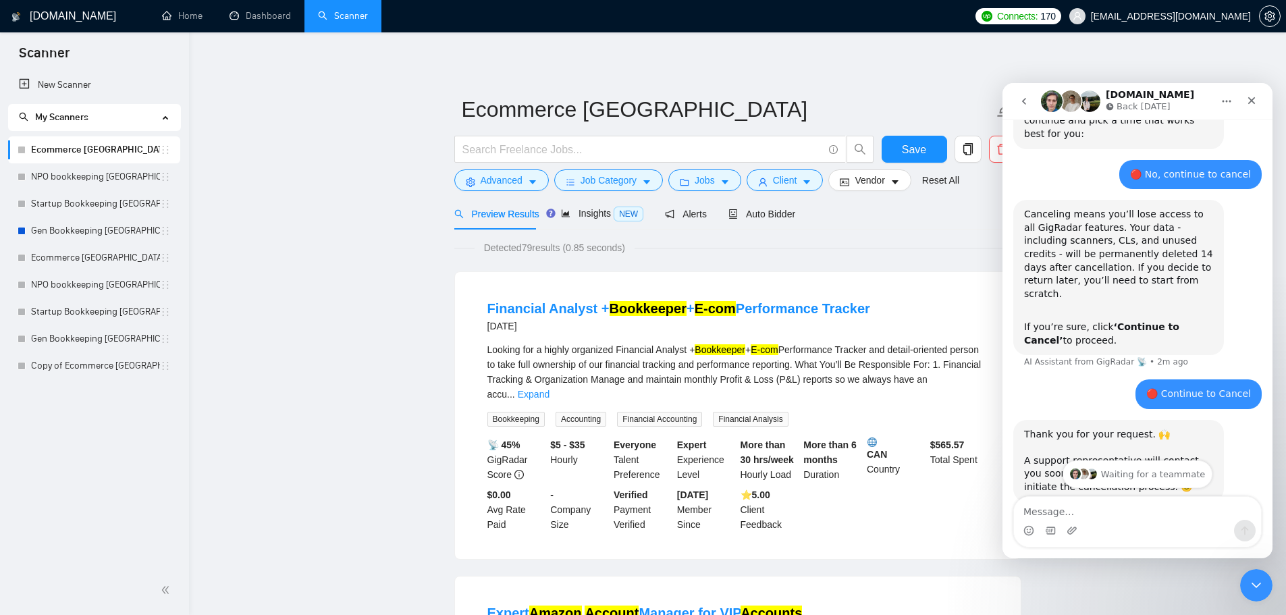
scroll to position [630, 0]
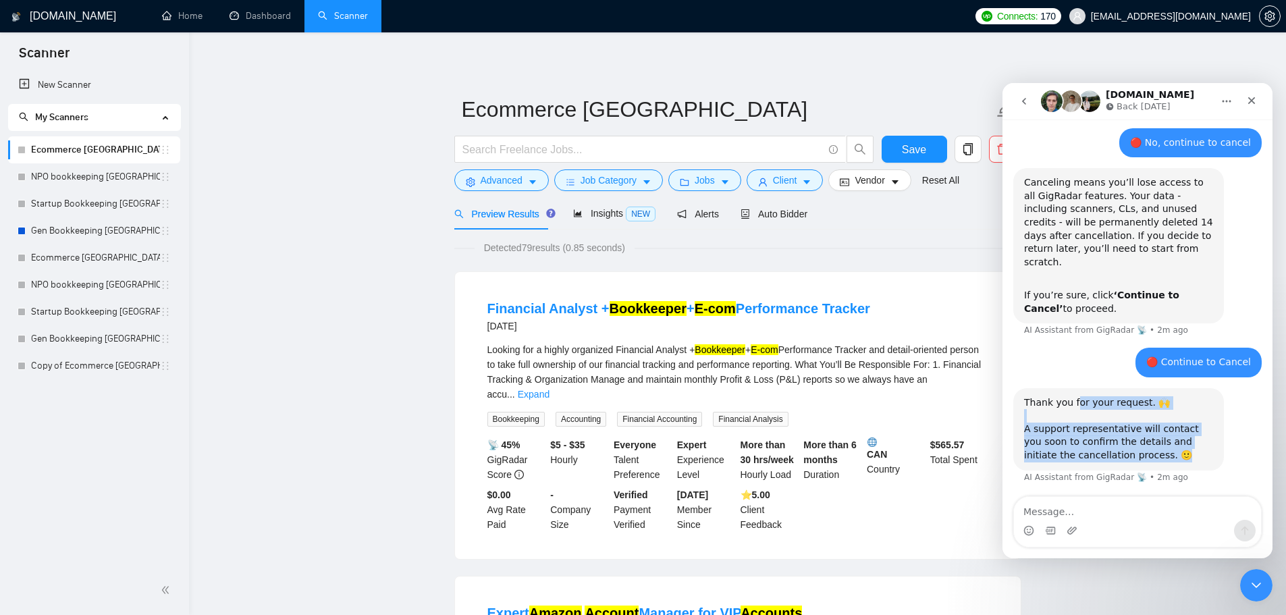
drag, startPoint x: 1075, startPoint y: 362, endPoint x: 1158, endPoint y: 414, distance: 97.4
click at [1158, 414] on div "Thank you for your request. 🙌 ​ A support representative will contact you soon …" at bounding box center [1118, 429] width 189 height 66
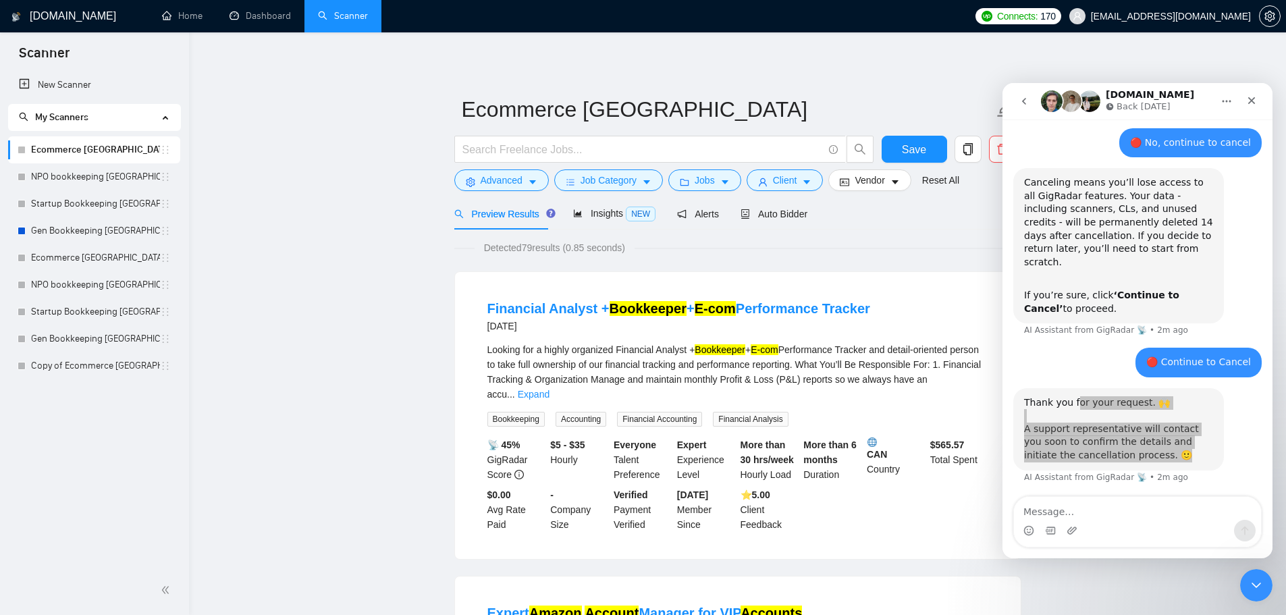
click at [780, 215] on span "Auto Bidder" at bounding box center [773, 214] width 67 height 11
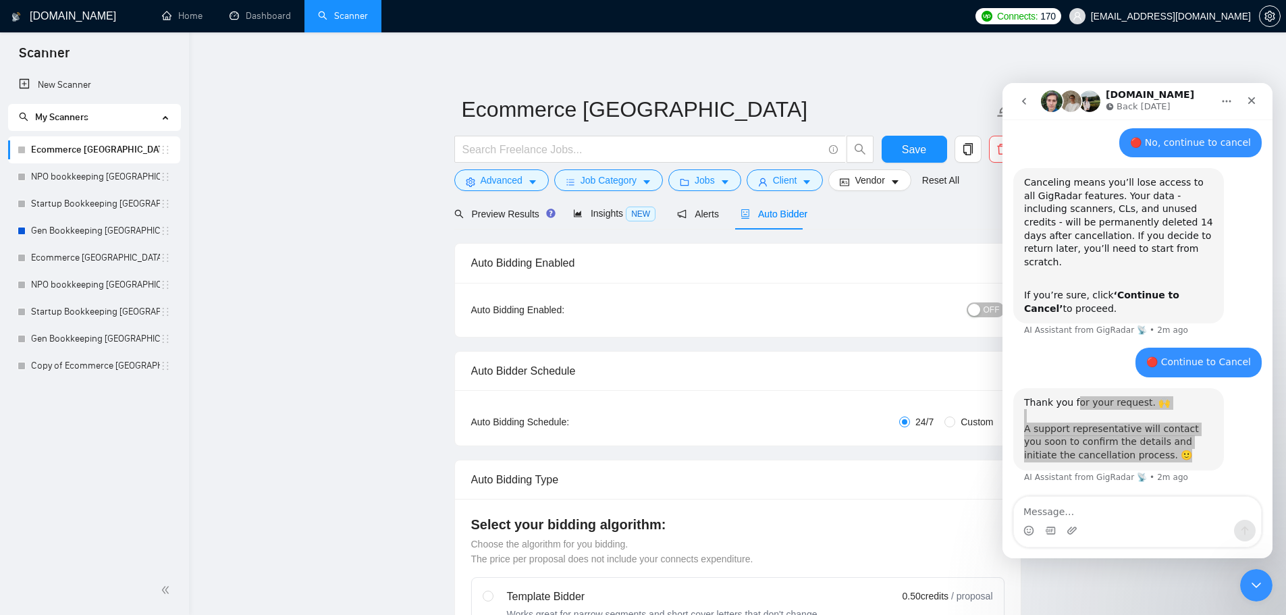
checkbox input "true"
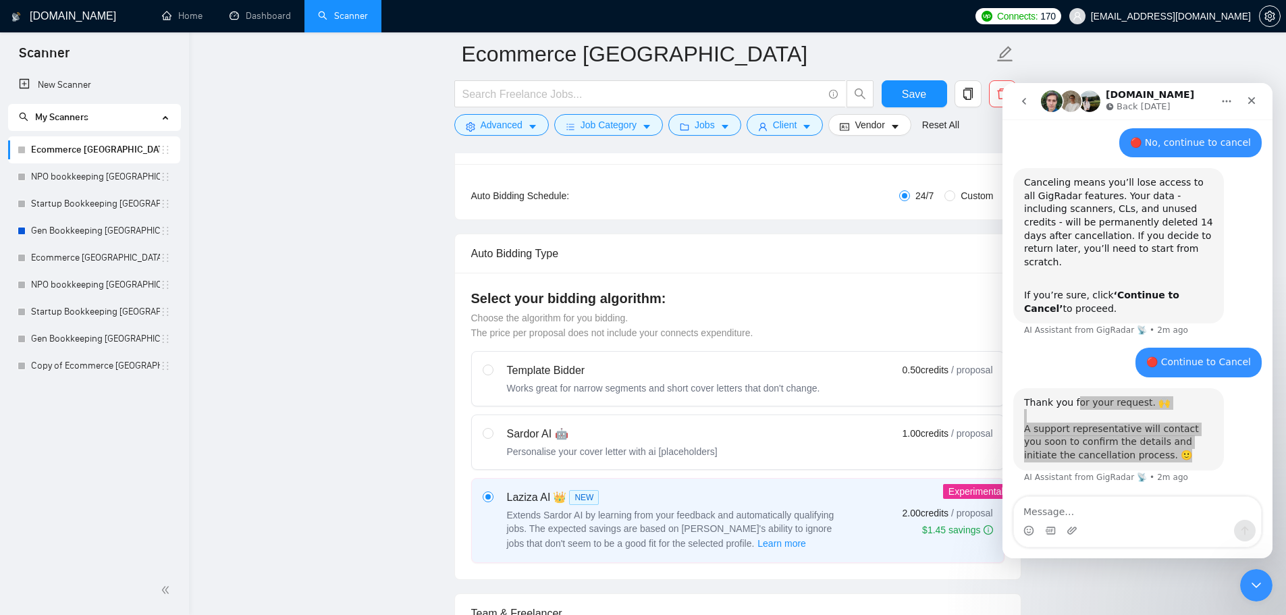
scroll to position [270, 0]
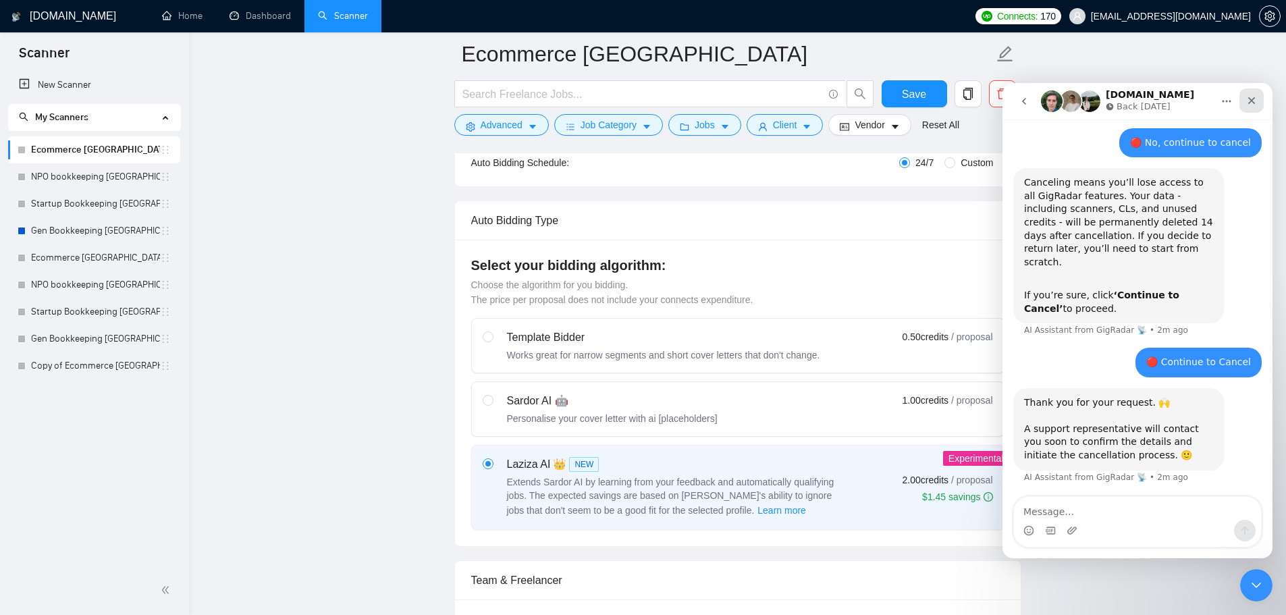
click at [1248, 103] on icon "Close" at bounding box center [1251, 100] width 11 height 11
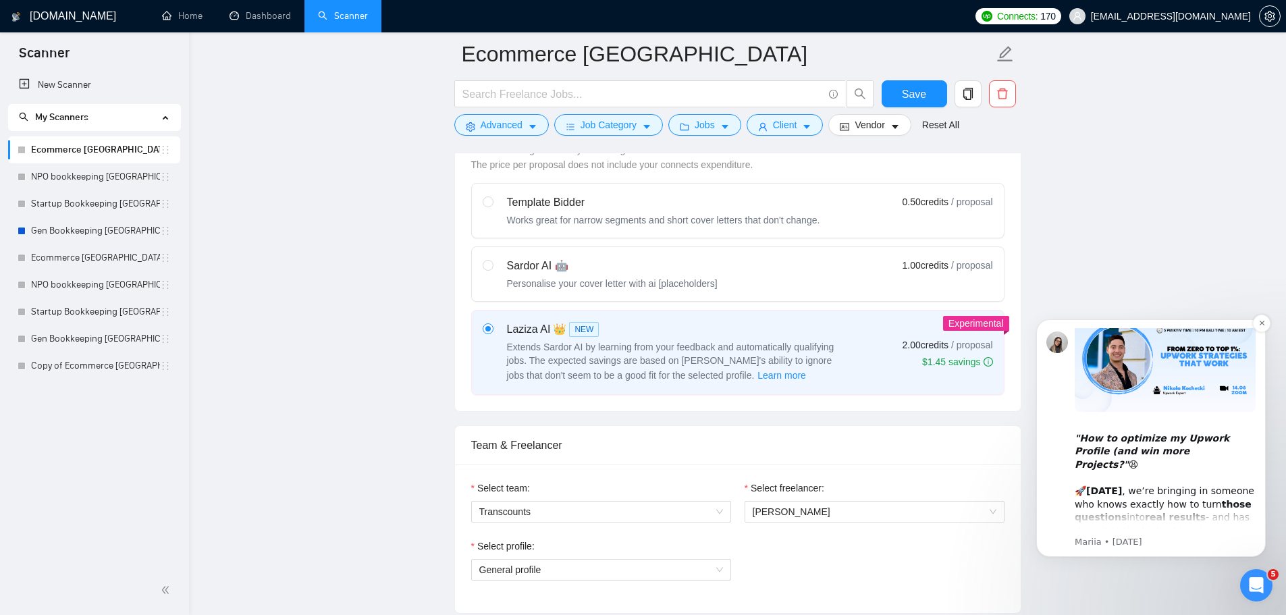
scroll to position [0, 0]
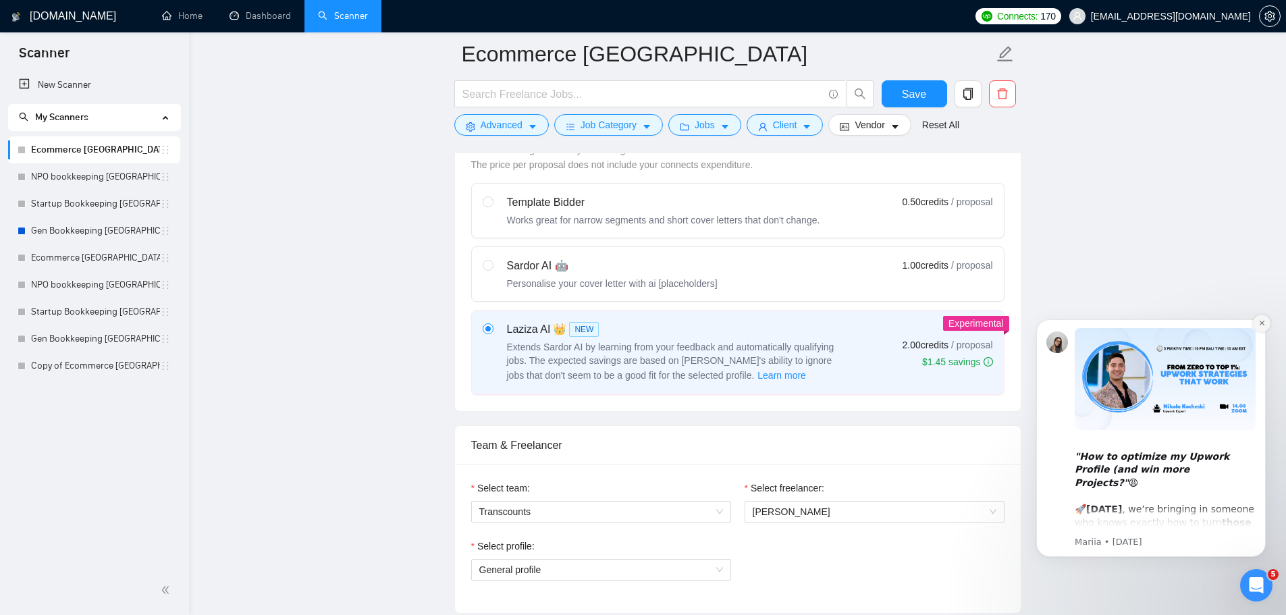
click at [1258, 325] on icon "Dismiss notification" at bounding box center [1261, 322] width 7 height 7
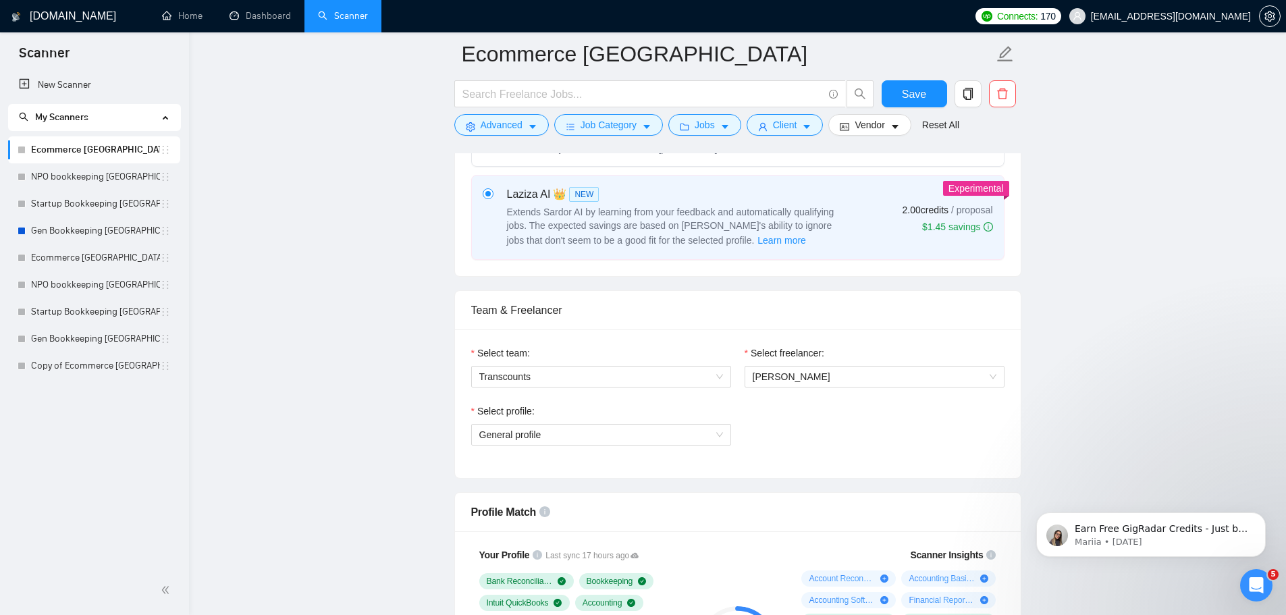
scroll to position [810, 0]
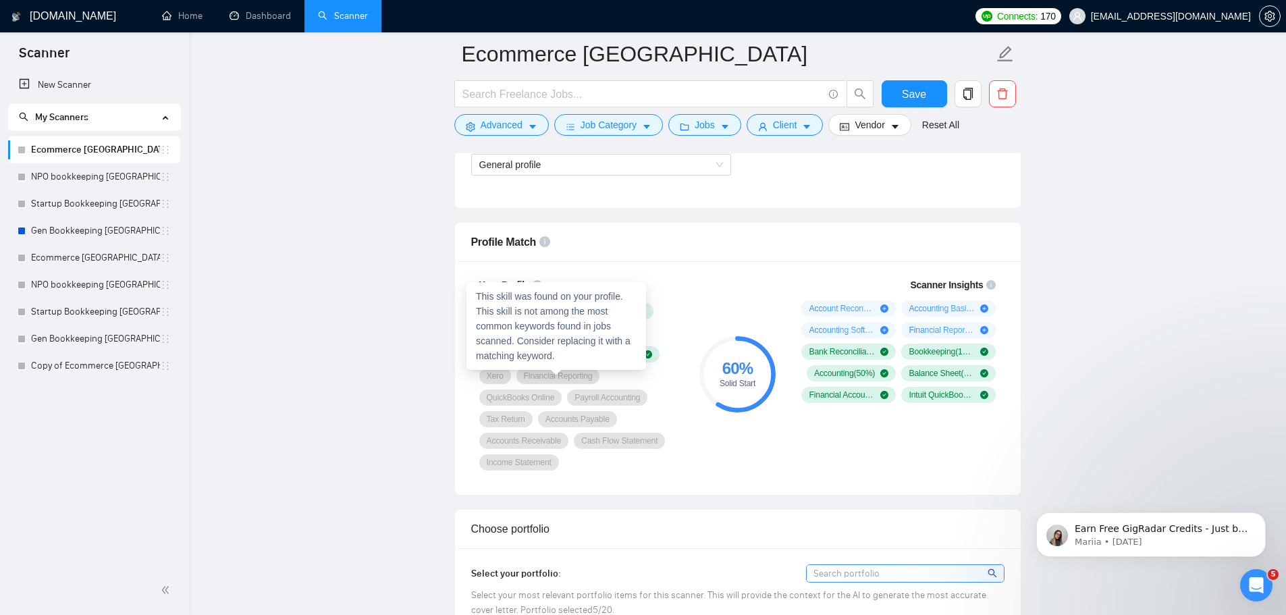
click at [559, 375] on span "Financial Reporting" at bounding box center [558, 376] width 69 height 11
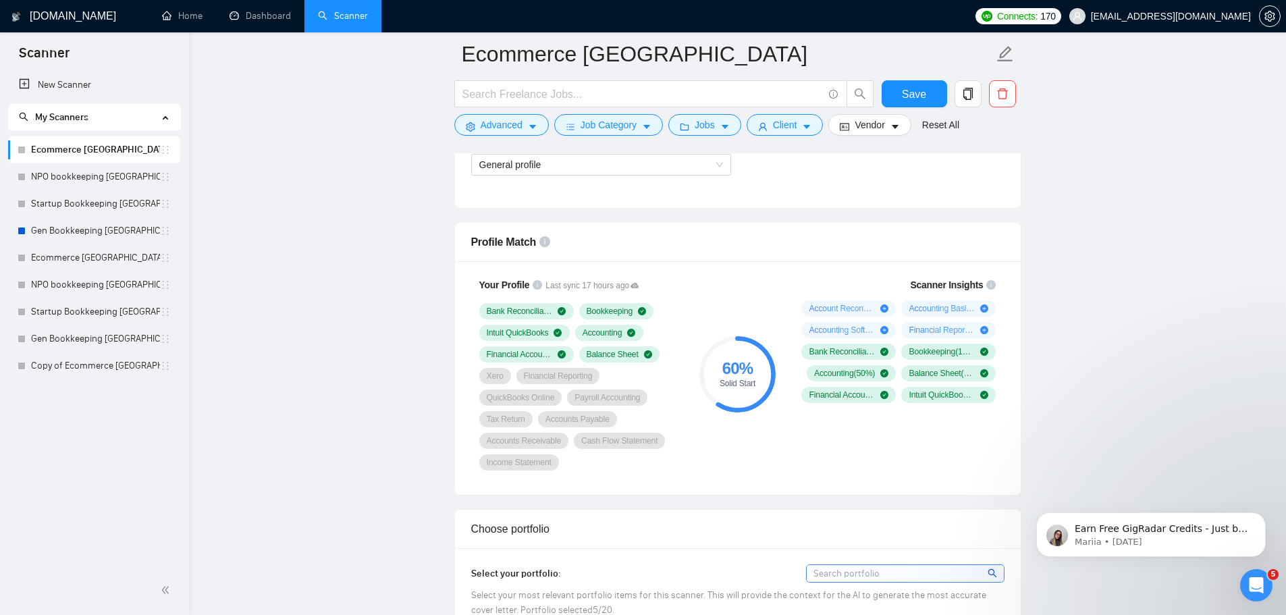
click at [982, 306] on icon "plus-circle" at bounding box center [984, 308] width 8 height 8
click at [988, 308] on icon "plus-circle" at bounding box center [984, 308] width 8 height 8
click at [985, 308] on icon "plus-circle" at bounding box center [984, 308] width 8 height 8
click at [984, 308] on icon "plus-circle" at bounding box center [984, 308] width 8 height 8
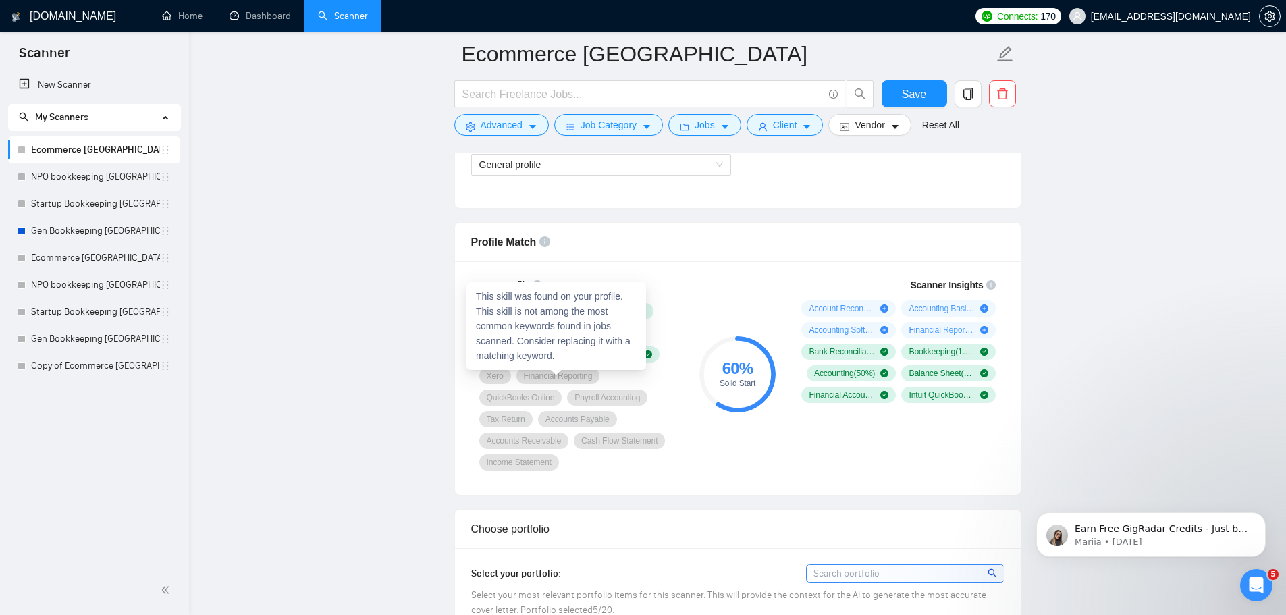
click at [541, 376] on span "Financial Reporting" at bounding box center [558, 376] width 69 height 11
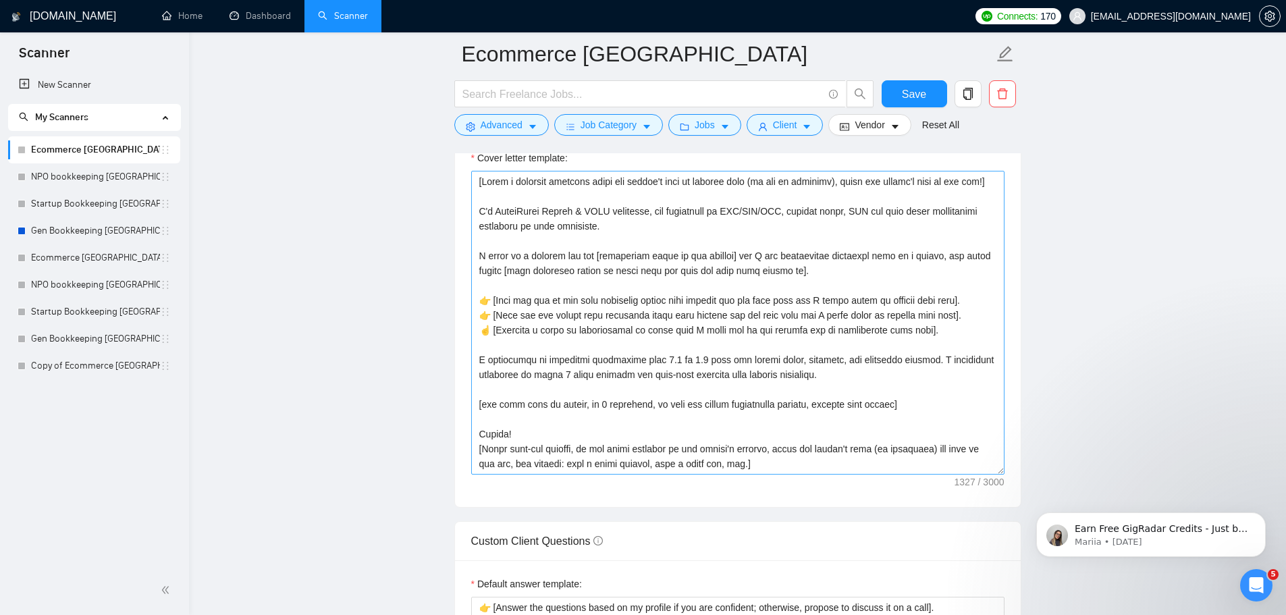
scroll to position [0, 0]
click at [572, 309] on textarea "Cover letter template:" at bounding box center [737, 323] width 533 height 304
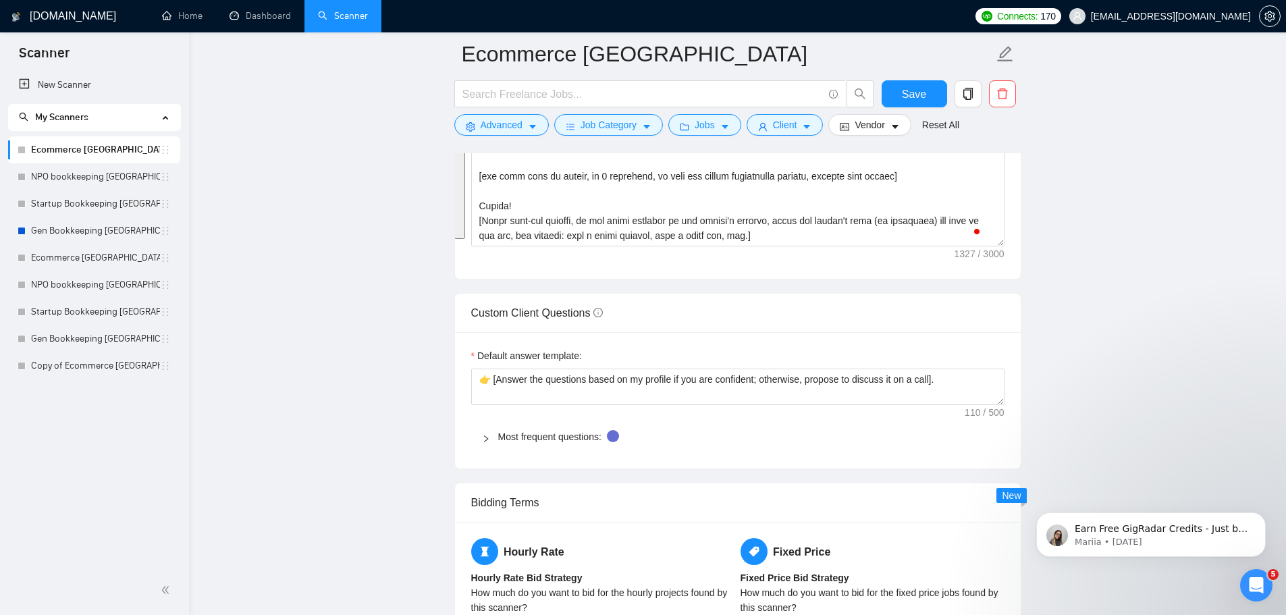
scroll to position [1755, 0]
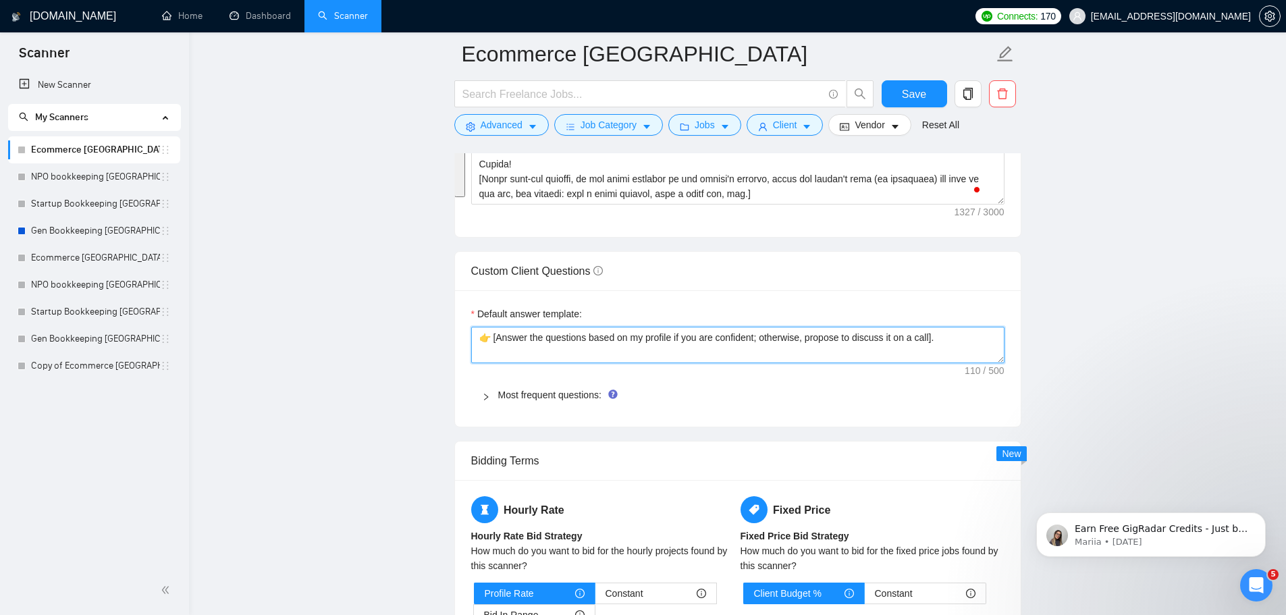
click at [542, 339] on textarea "👉 [Answer the questions based on my profile if you are confident; otherwise, pr…" at bounding box center [737, 345] width 533 height 36
click at [516, 313] on label "Default answer template:" at bounding box center [526, 313] width 111 height 15
click at [516, 327] on textarea "👉 [Answer the questions based on my profile if you are confident; otherwise, pr…" at bounding box center [737, 345] width 533 height 36
click at [516, 313] on label "Default answer template:" at bounding box center [526, 313] width 111 height 15
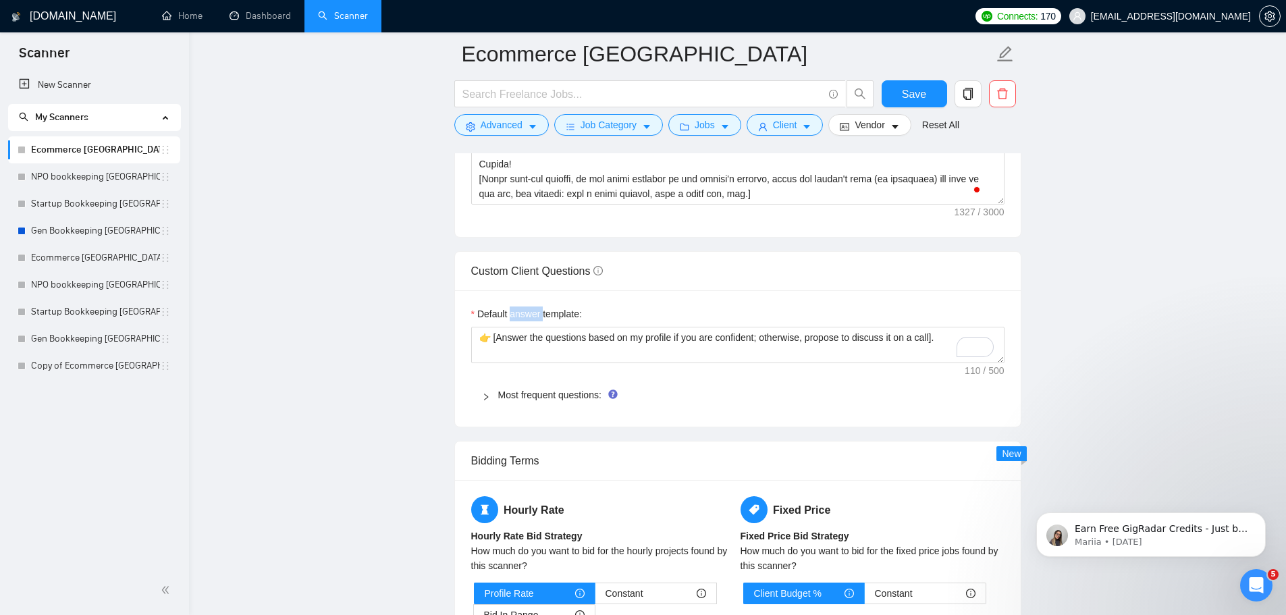
click at [516, 327] on textarea "👉 [Answer the questions based on my profile if you are confident; otherwise, pr…" at bounding box center [737, 345] width 533 height 36
click at [516, 313] on label "Default answer template:" at bounding box center [526, 313] width 111 height 15
click at [516, 327] on textarea "👉 [Answer the questions based on my profile if you are confident; otherwise, pr…" at bounding box center [737, 345] width 533 height 36
copy label "Default answer template:"
click at [609, 339] on textarea "👉 [Answer the questions based on my profile if you are confident; otherwise, pr…" at bounding box center [737, 345] width 533 height 36
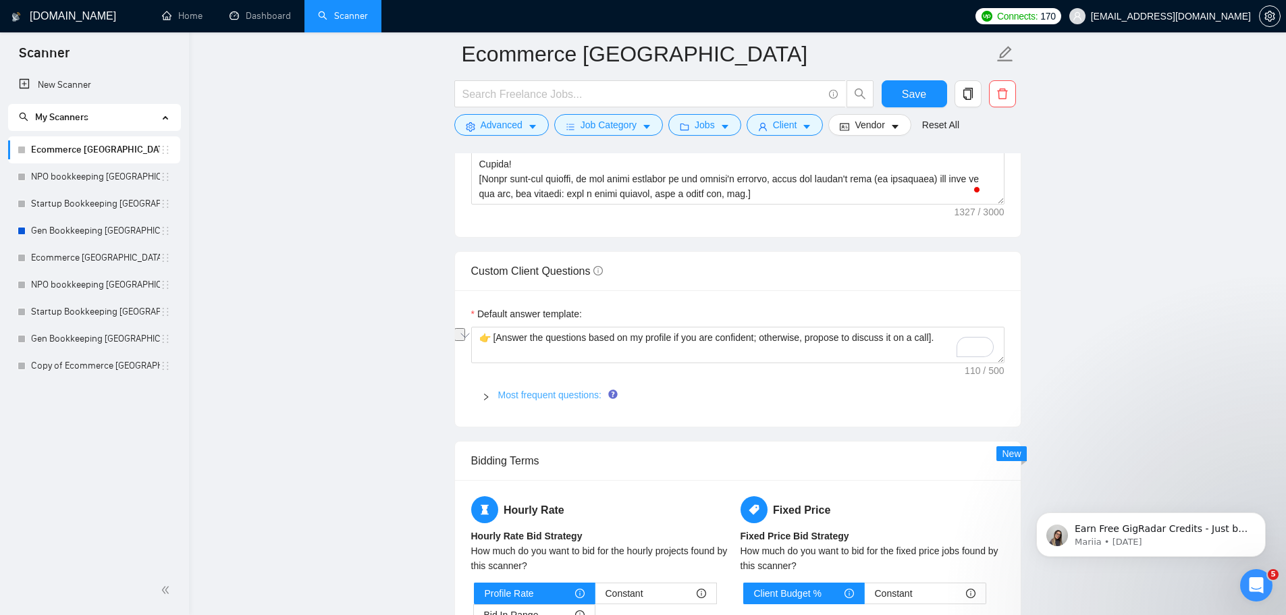
click at [568, 394] on link "Most frequent questions:" at bounding box center [549, 394] width 103 height 11
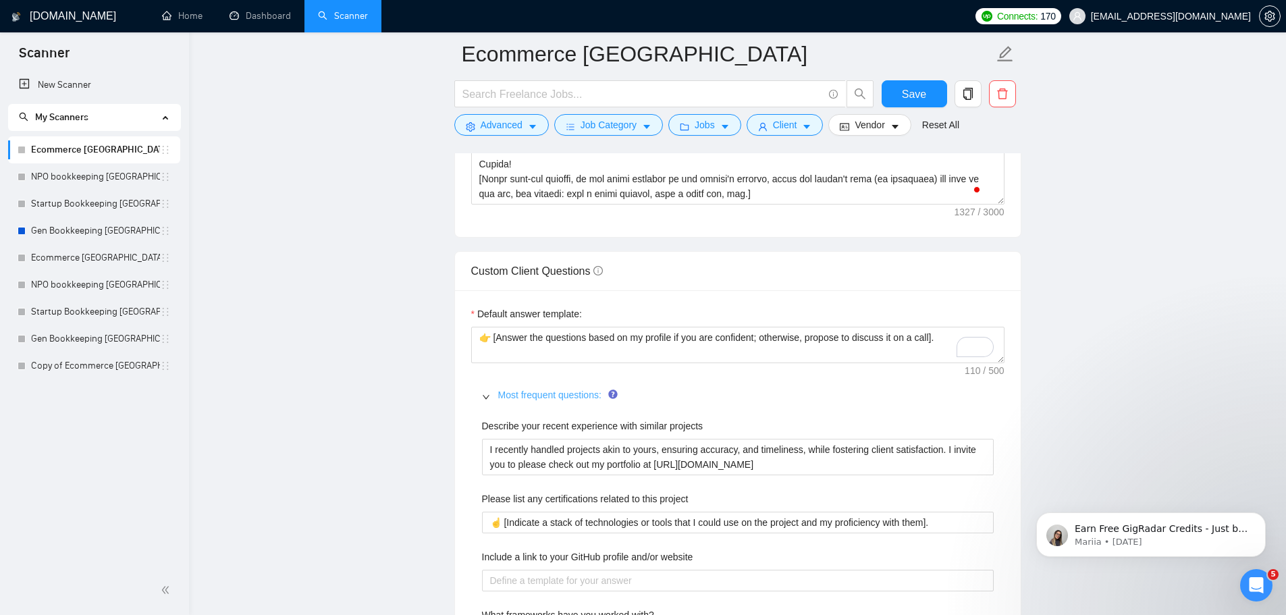
scroll to position [1890, 0]
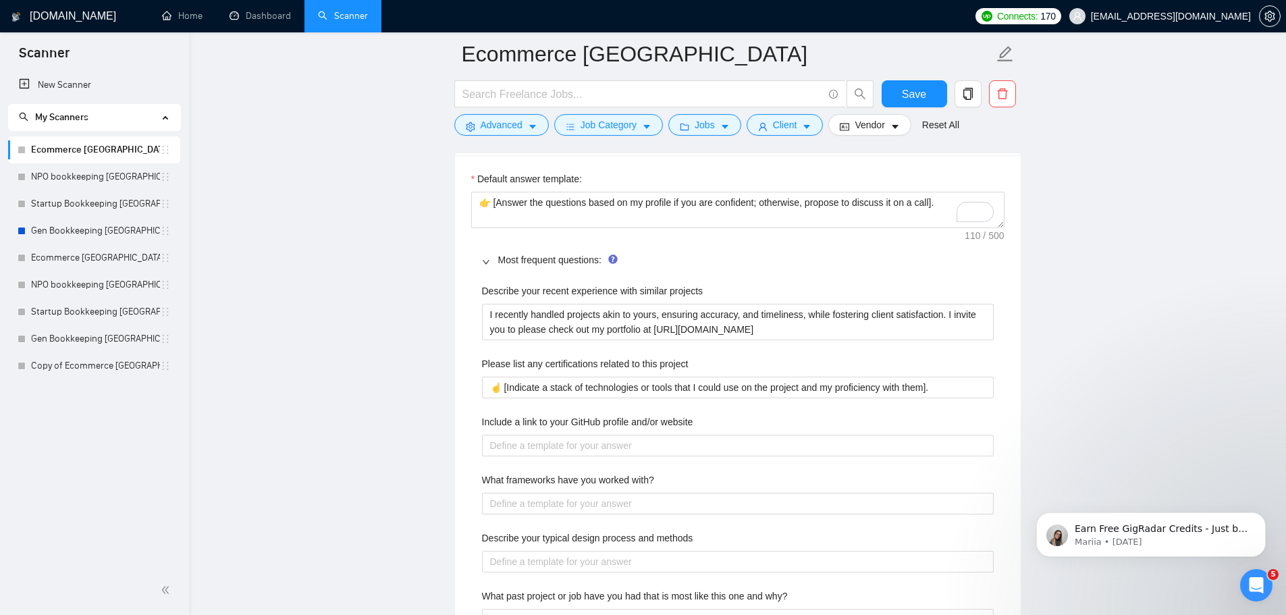
click at [555, 295] on label "Describe your recent experience with similar projects" at bounding box center [592, 290] width 221 height 15
click at [555, 304] on projects "I recently handled projects akin to yours, ensuring accuracy, and timeliness, w…" at bounding box center [738, 322] width 512 height 36
click at [555, 295] on label "Describe your recent experience with similar projects" at bounding box center [592, 290] width 221 height 15
click at [555, 304] on projects "I recently handled projects akin to yours, ensuring accuracy, and timeliness, w…" at bounding box center [738, 322] width 512 height 36
click at [555, 295] on label "Describe your recent experience with similar projects" at bounding box center [592, 290] width 221 height 15
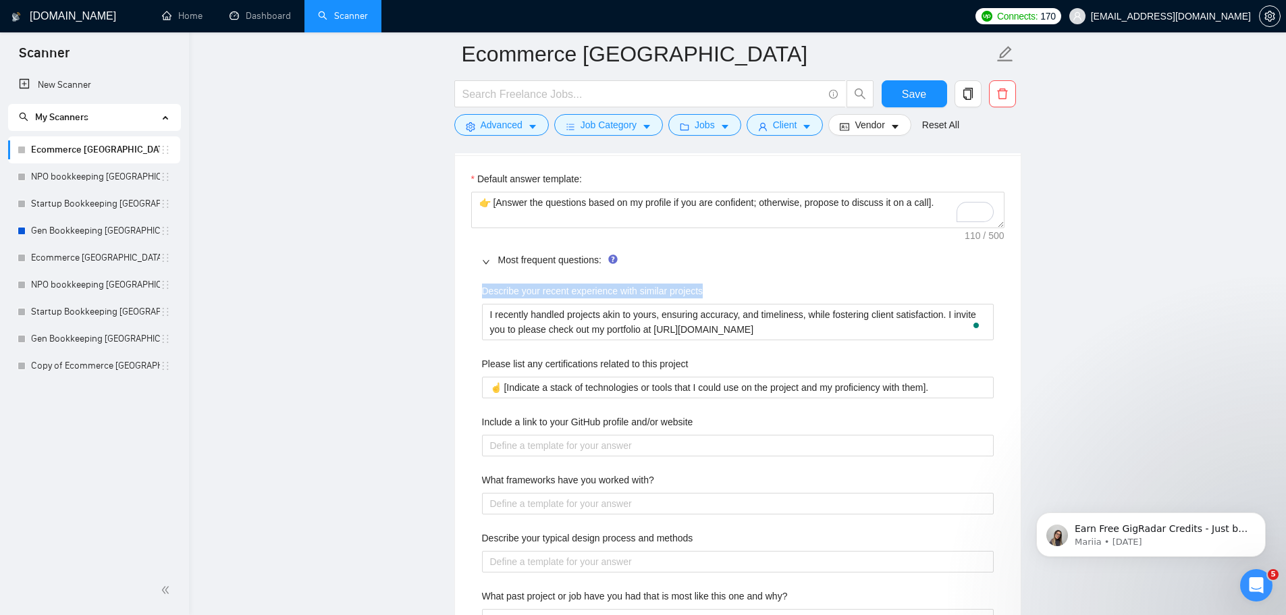
click at [555, 304] on projects "I recently handled projects akin to yours, ensuring accuracy, and timeliness, w…" at bounding box center [738, 322] width 512 height 36
copy label "Describe your recent experience with similar projects"
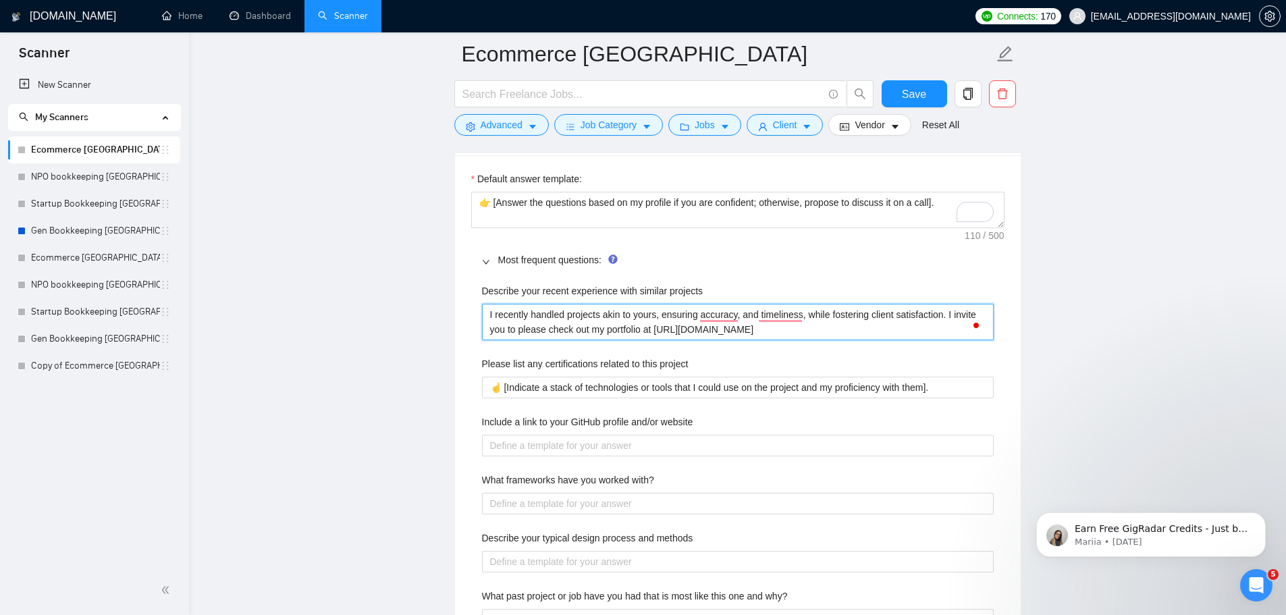
click at [606, 329] on projects "I recently handled projects akin to yours, ensuring accuracy, and timeliness, w…" at bounding box center [738, 322] width 512 height 36
click at [588, 360] on label "Please list any certifications related to this project" at bounding box center [585, 363] width 207 height 15
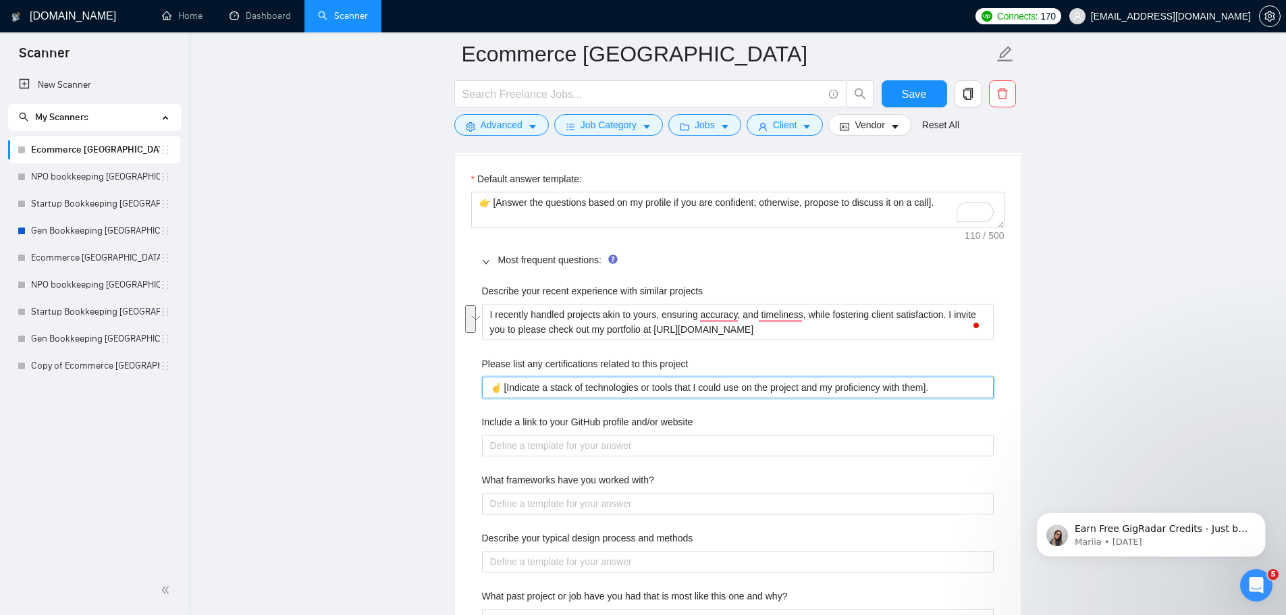
click at [588, 377] on project "☝️ [Indicate a stack of technologies or tools that I could use on the project a…" at bounding box center [738, 388] width 512 height 22
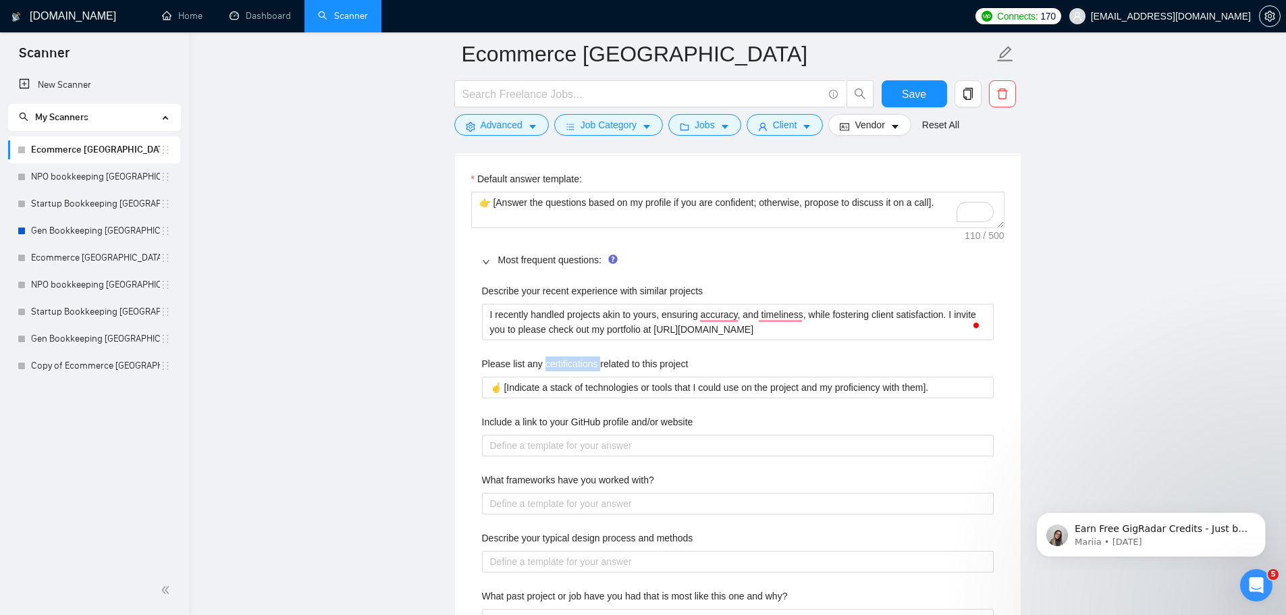
click at [588, 360] on label "Please list any certifications related to this project" at bounding box center [585, 363] width 207 height 15
click at [588, 377] on project "☝️ [Indicate a stack of technologies or tools that I could use on the project a…" at bounding box center [738, 388] width 512 height 22
click at [588, 360] on label "Please list any certifications related to this project" at bounding box center [585, 363] width 207 height 15
click at [588, 377] on project "☝️ [Indicate a stack of technologies or tools that I could use on the project a…" at bounding box center [738, 388] width 512 height 22
copy label "Please list any certifications related to this project"
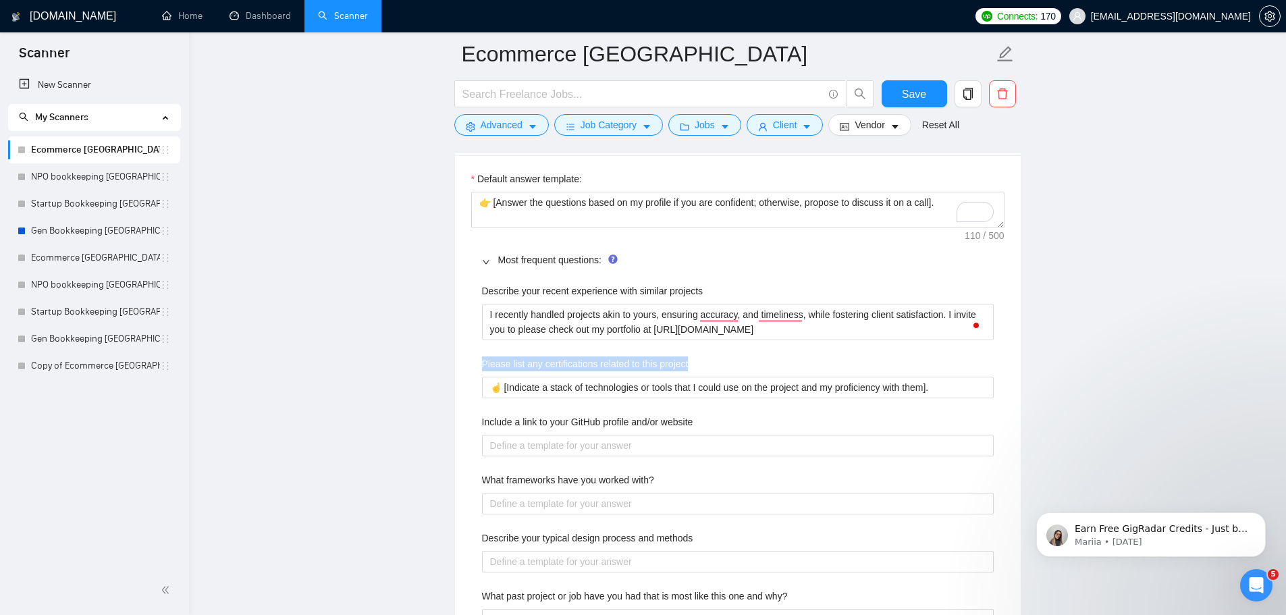
click at [661, 373] on div "Please list any certifications related to this project" at bounding box center [738, 366] width 512 height 20
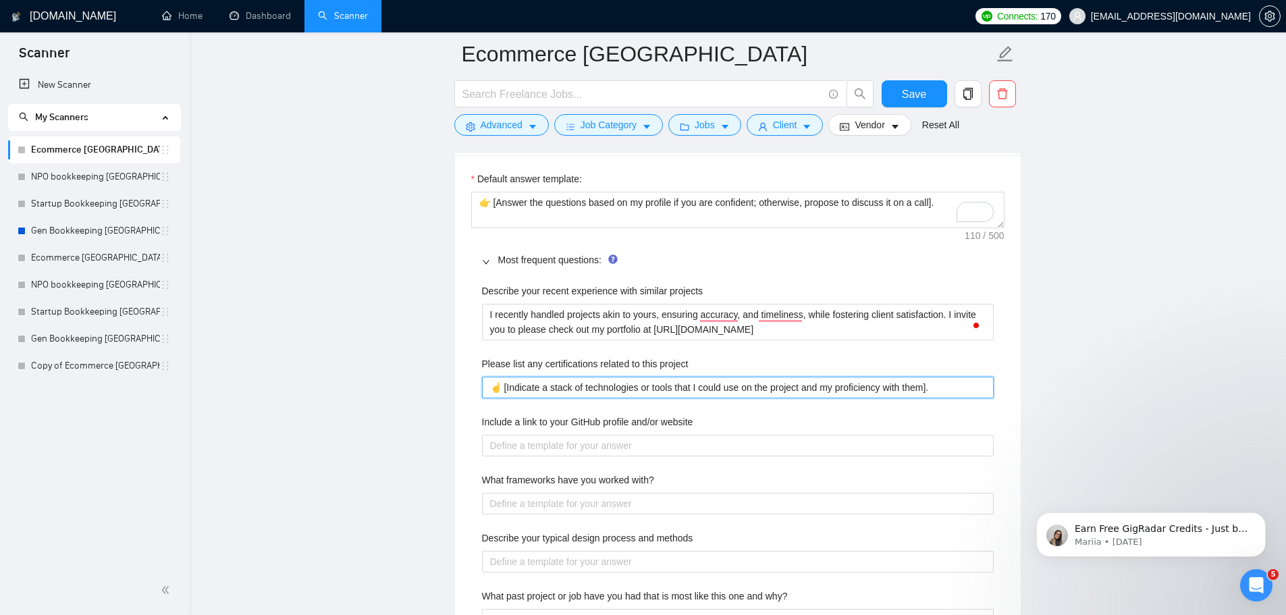
click at [658, 385] on project "☝️ [Indicate a stack of technologies or tools that I could use on the project a…" at bounding box center [738, 388] width 512 height 22
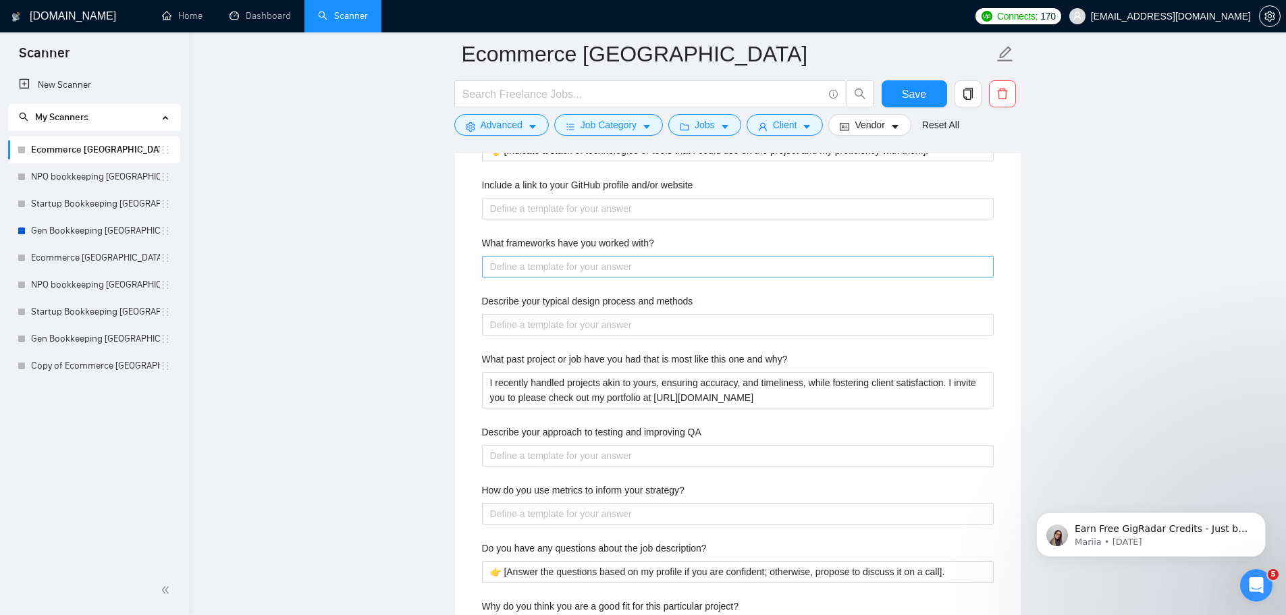
scroll to position [2160, 0]
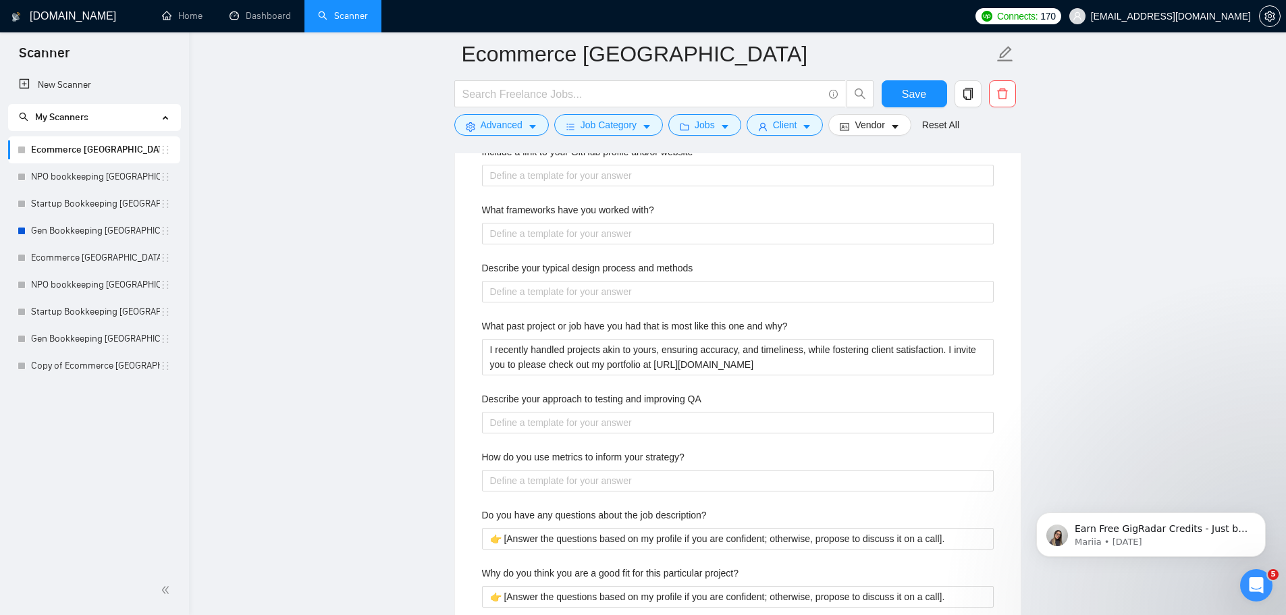
click at [562, 323] on label "What past project or job have you had that is most like this one and why?" at bounding box center [635, 326] width 306 height 15
click at [562, 339] on why\? "I recently handled projects akin to yours, ensuring accuracy, and timeliness, w…" at bounding box center [738, 357] width 512 height 36
click at [562, 323] on label "What past project or job have you had that is most like this one and why?" at bounding box center [635, 326] width 306 height 15
click at [562, 339] on why\? "I recently handled projects akin to yours, ensuring accuracy, and timeliness, w…" at bounding box center [738, 357] width 512 height 36
click at [562, 323] on label "What past project or job have you had that is most like this one and why?" at bounding box center [635, 326] width 306 height 15
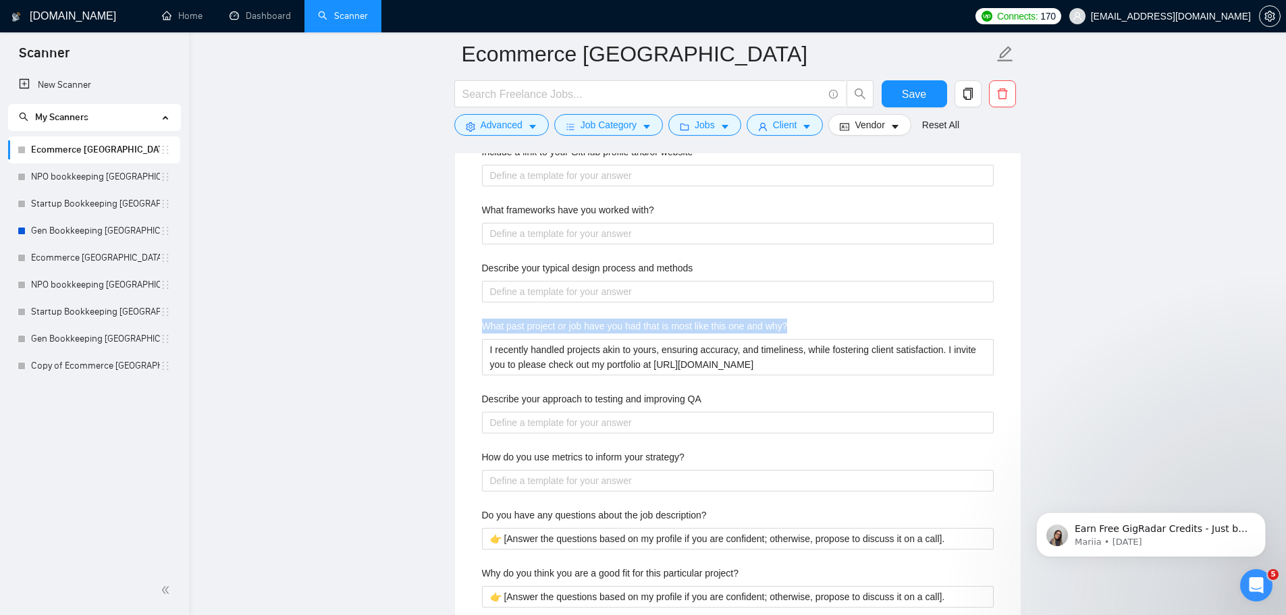
click at [562, 339] on why\? "I recently handled projects akin to yours, ensuring accuracy, and timeliness, w…" at bounding box center [738, 357] width 512 height 36
copy label "What past project or job have you had that is most like this one and why?"
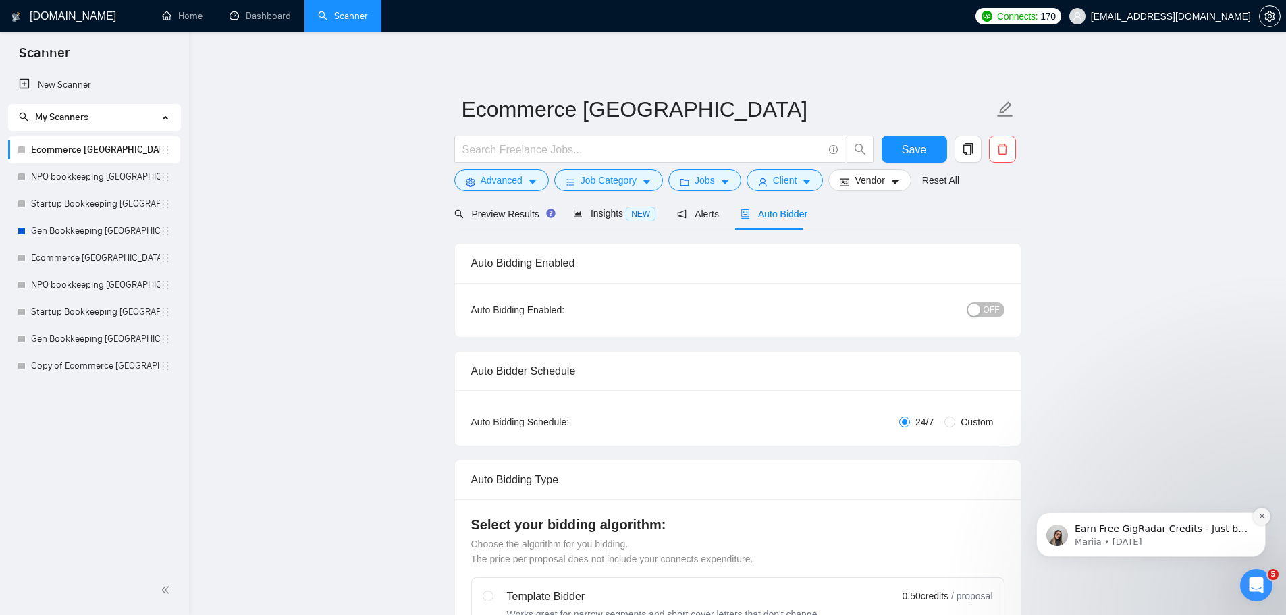
click at [1262, 516] on icon "Dismiss notification" at bounding box center [1261, 515] width 7 height 7
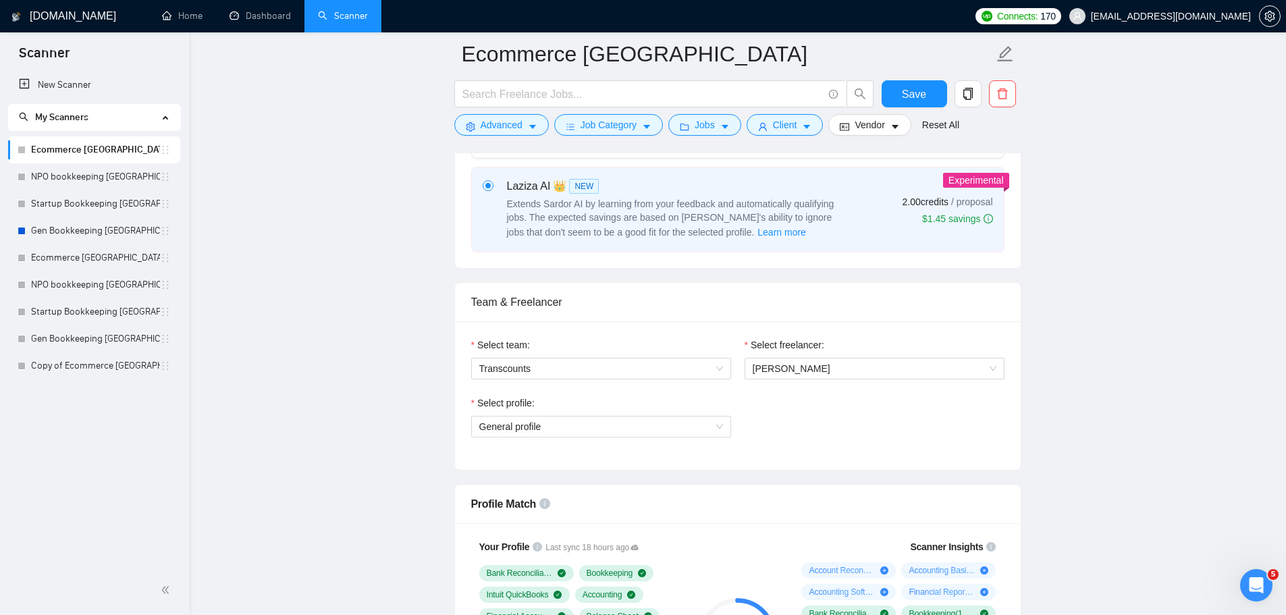
scroll to position [540, 0]
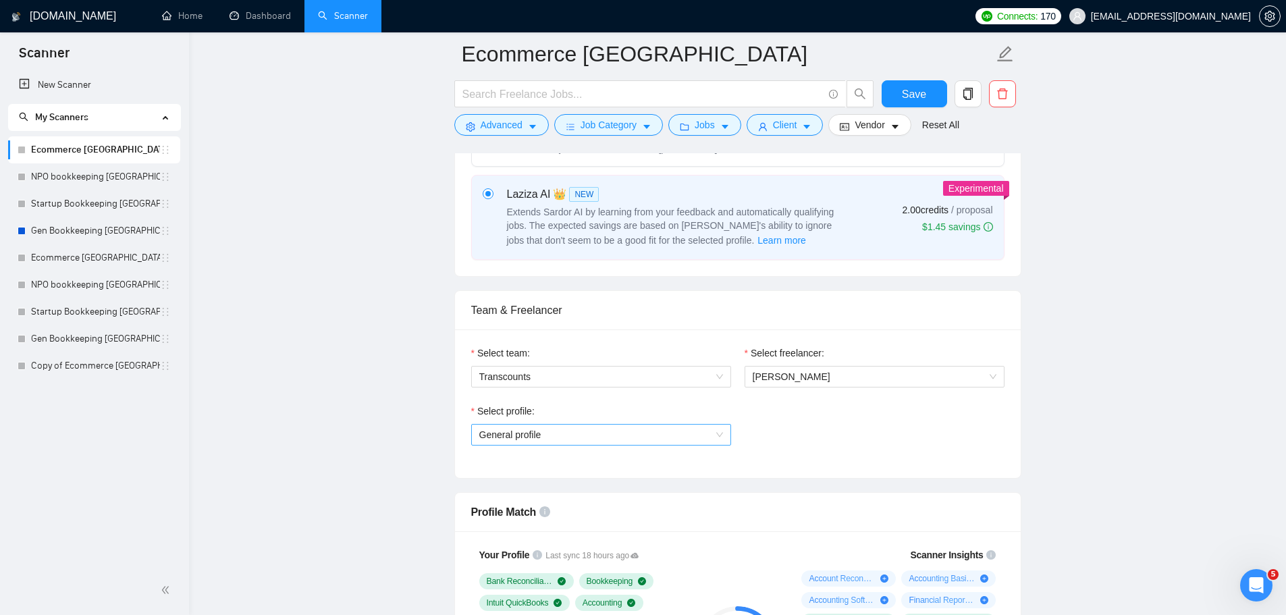
click at [512, 441] on span "General profile" at bounding box center [601, 435] width 244 height 20
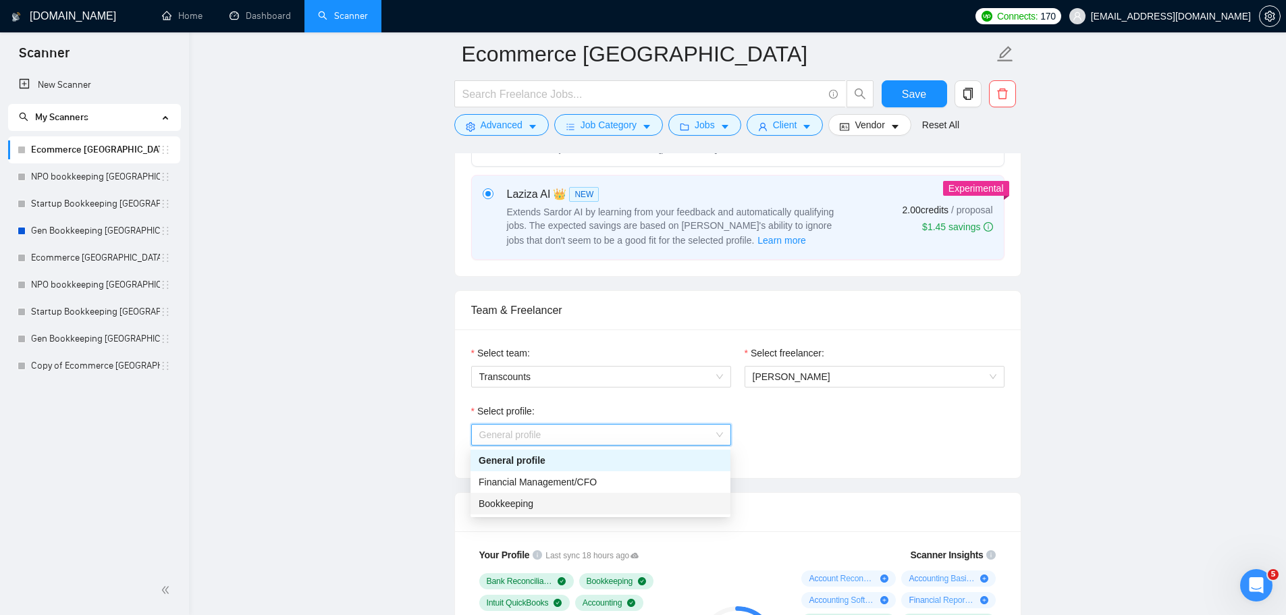
click at [493, 501] on span "Bookkeeping" at bounding box center [506, 503] width 55 height 11
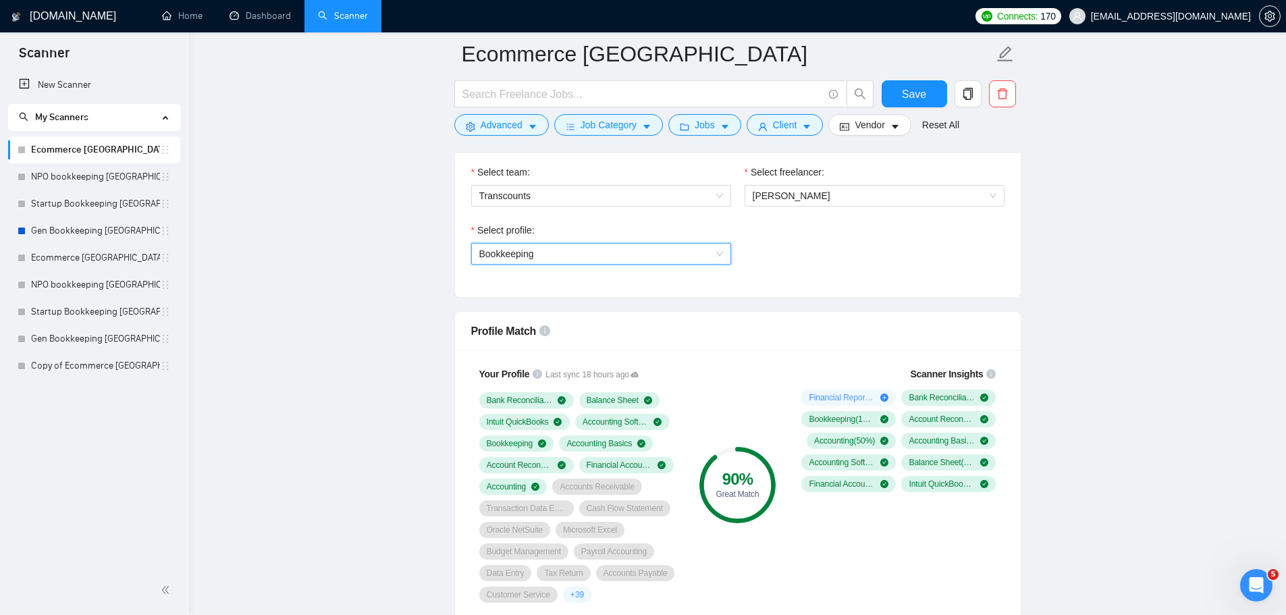
scroll to position [675, 0]
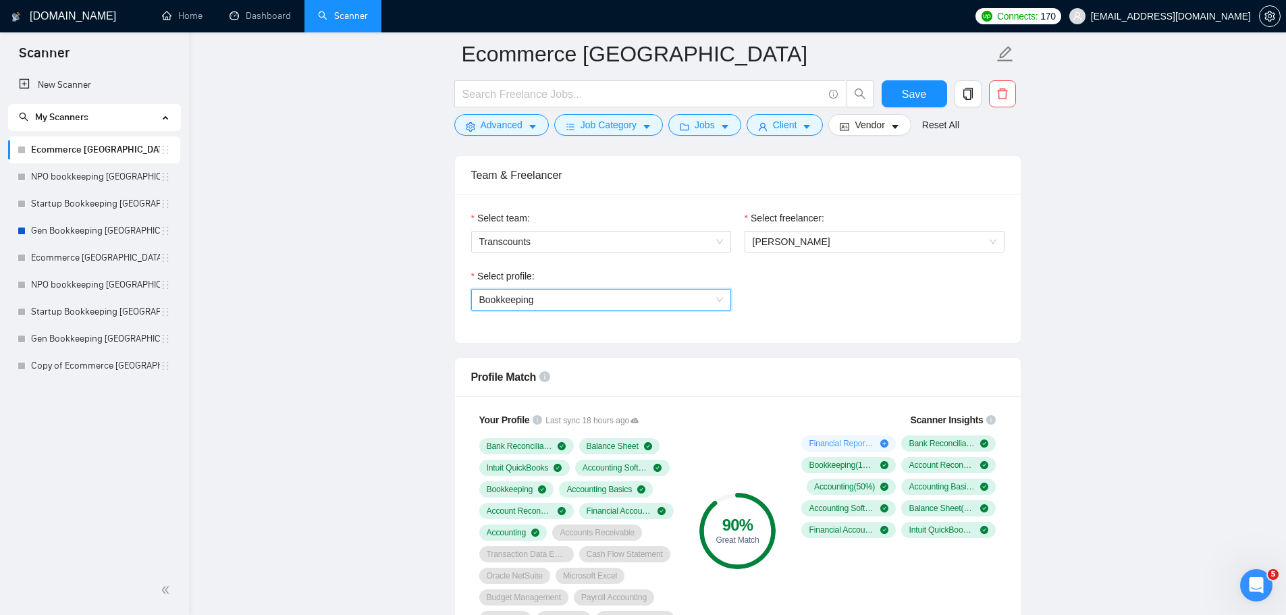
click at [499, 300] on span "Bookkeeping" at bounding box center [506, 299] width 55 height 11
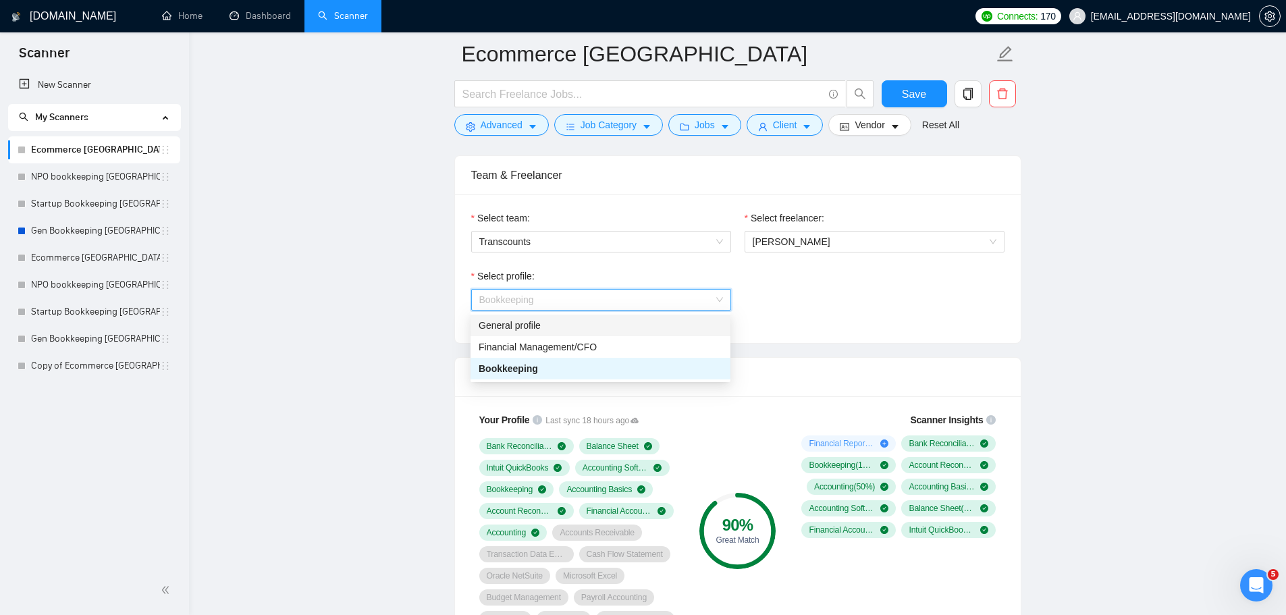
click at [837, 300] on div "Select profile: Bookkeeping" at bounding box center [737, 298] width 547 height 58
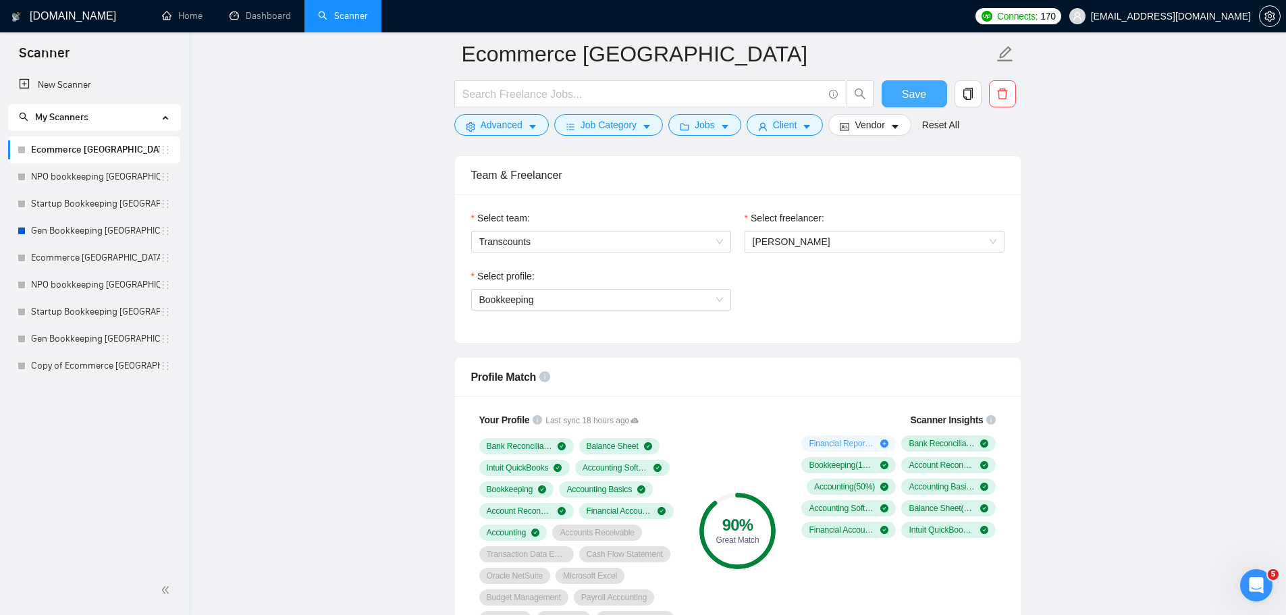
click at [906, 93] on span "Save" at bounding box center [914, 94] width 24 height 17
click at [100, 178] on link "NPO bookkeeping [GEOGRAPHIC_DATA]" at bounding box center [95, 176] width 129 height 27
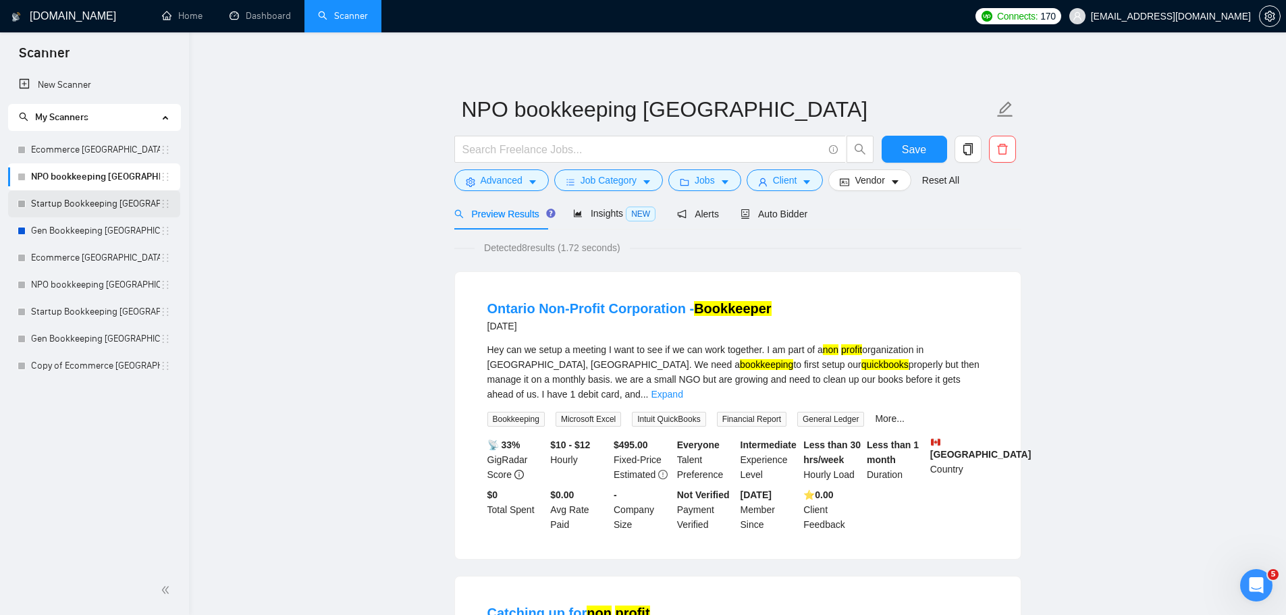
click at [86, 196] on link "Startup Bookkeeping [GEOGRAPHIC_DATA]" at bounding box center [95, 203] width 129 height 27
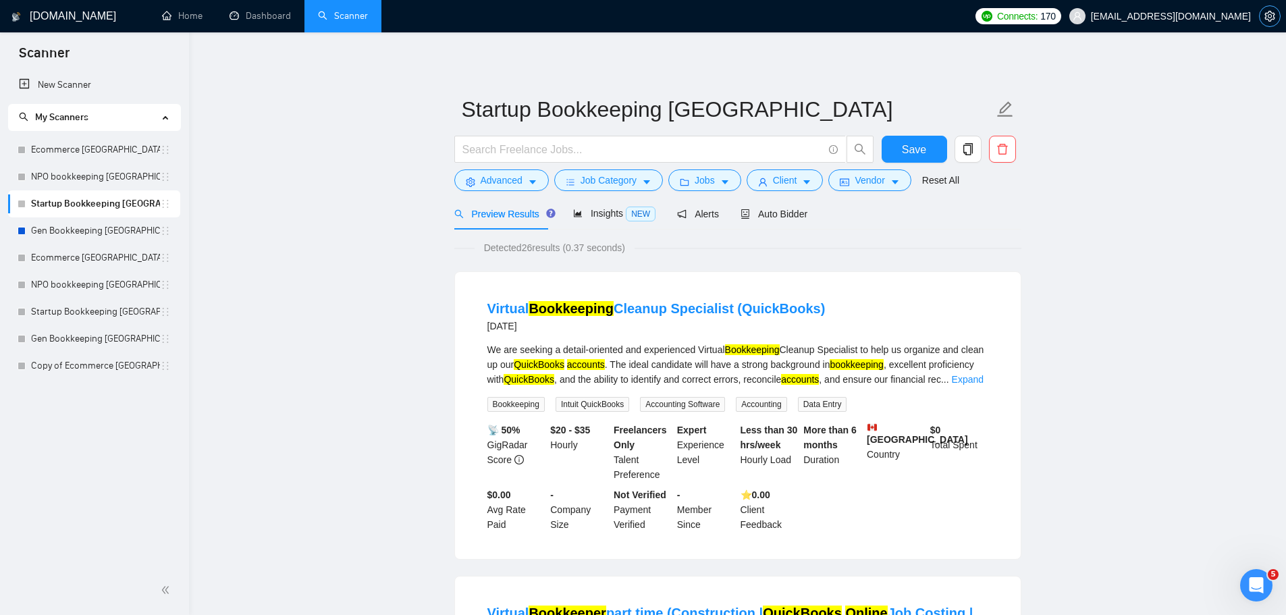
click at [1265, 24] on button "button" at bounding box center [1270, 16] width 22 height 22
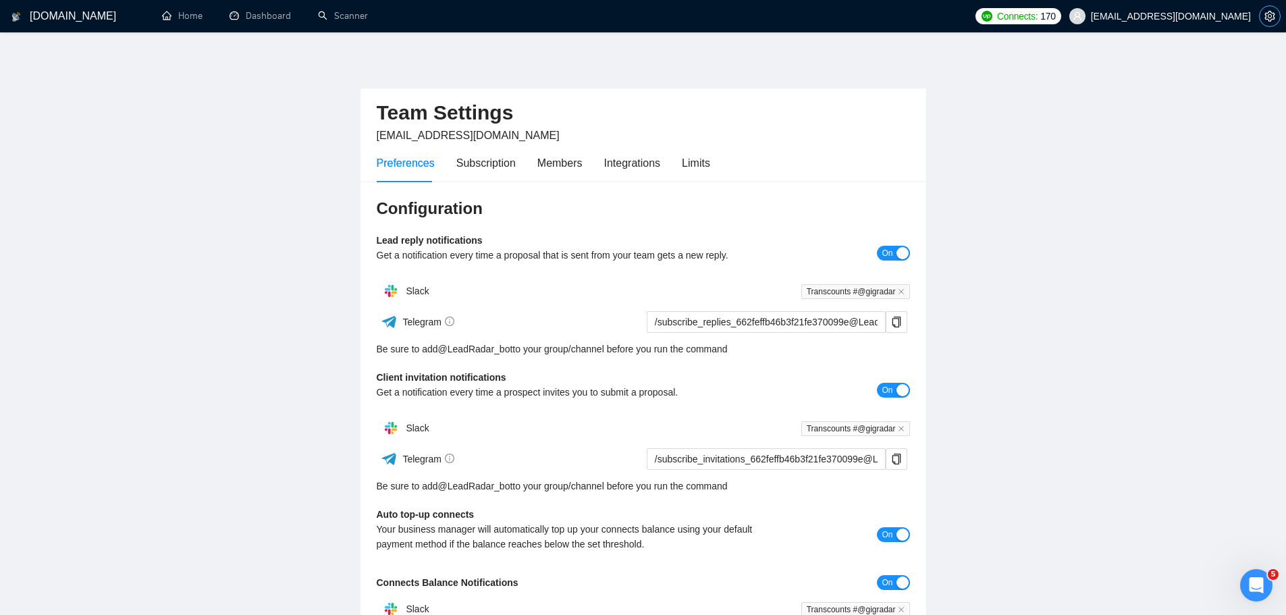
click at [1273, 18] on icon "setting" at bounding box center [1269, 16] width 11 height 11
click at [1260, 21] on span "setting" at bounding box center [1269, 16] width 20 height 11
click at [1239, 22] on span "[EMAIL_ADDRESS][DOMAIN_NAME]" at bounding box center [1160, 16] width 198 height 43
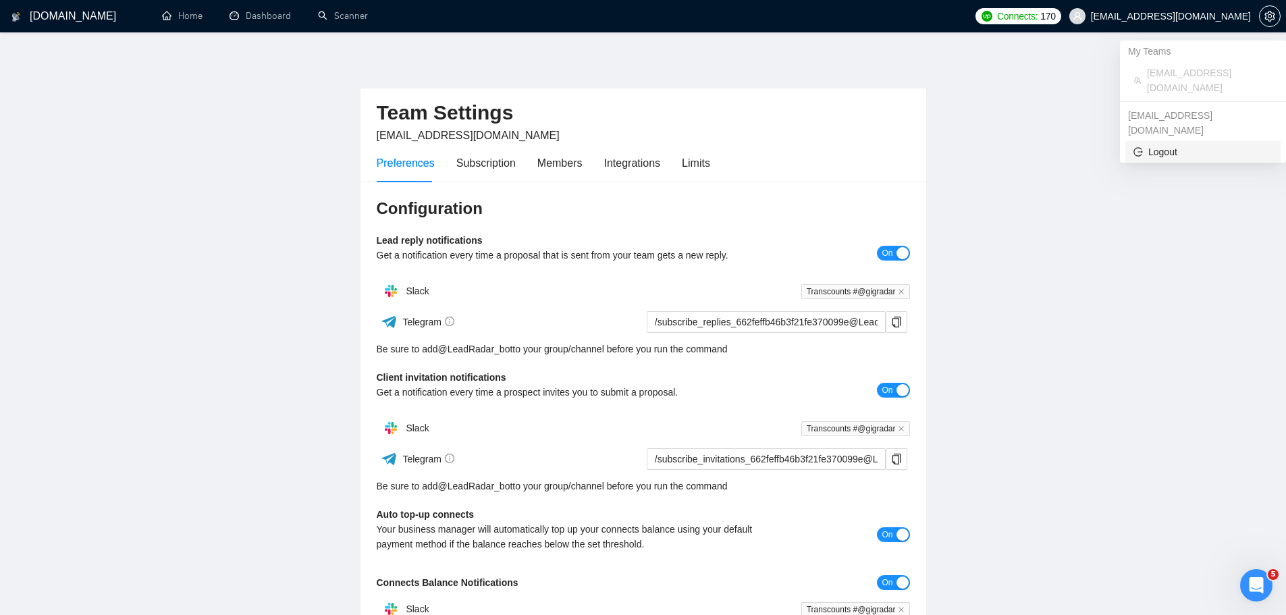
click at [1161, 144] on span "Logout" at bounding box center [1202, 151] width 139 height 15
